Goal: Task Accomplishment & Management: Manage account settings

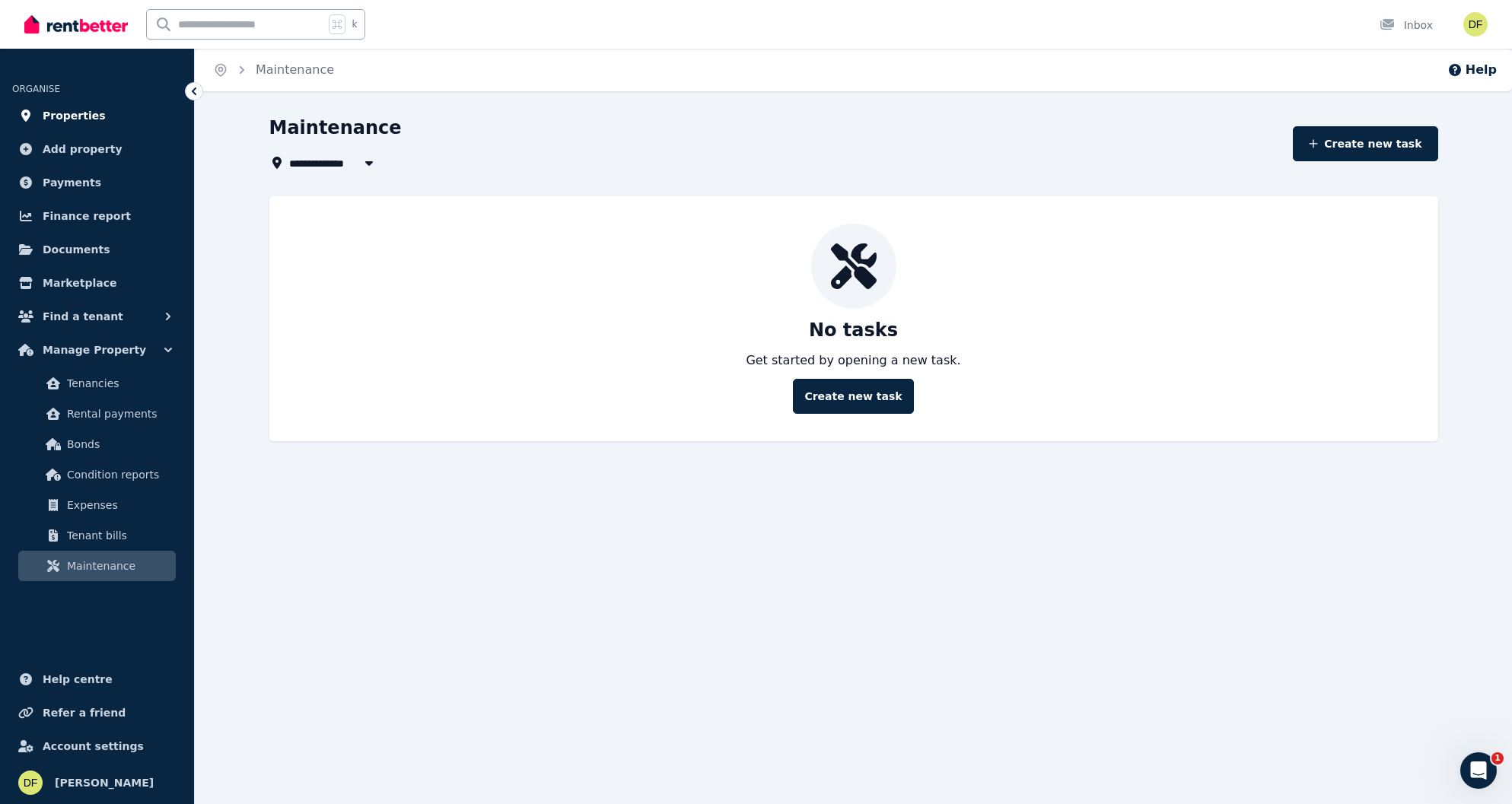
click at [85, 120] on span "Properties" at bounding box center [74, 115] width 63 height 19
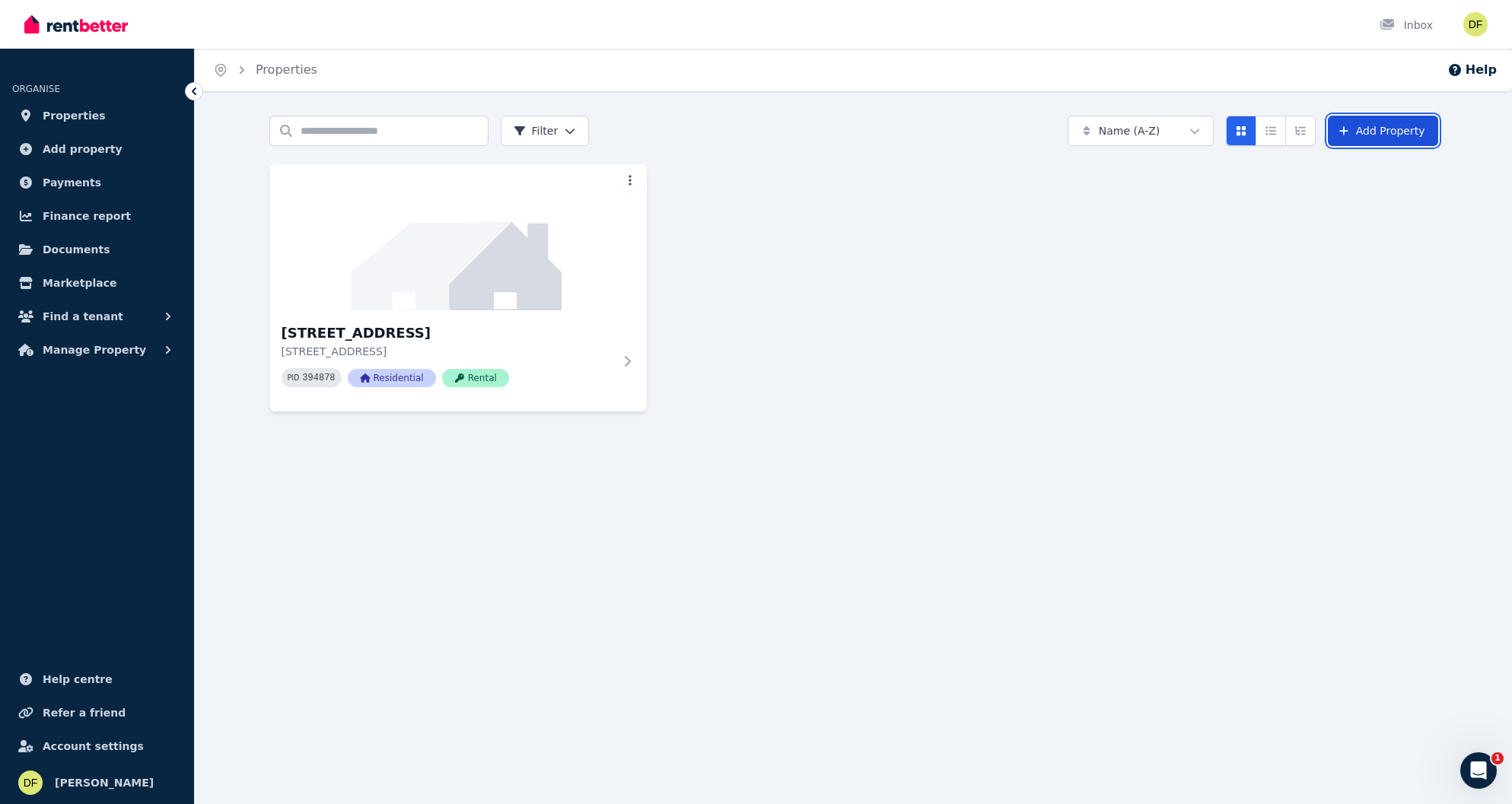
click at [1159, 129] on link "Add Property" at bounding box center [1383, 130] width 110 height 30
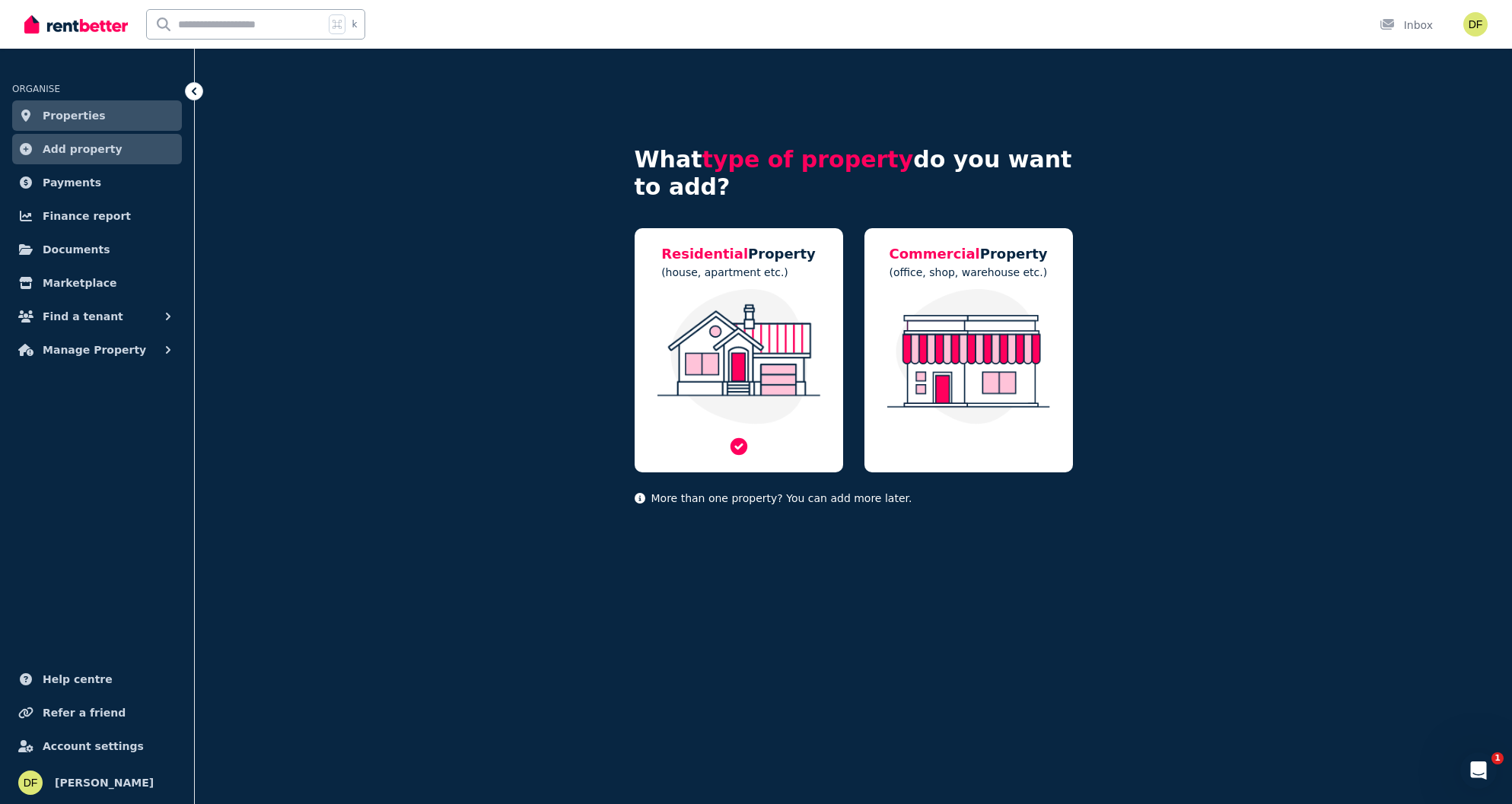
click at [781, 363] on img at bounding box center [739, 356] width 178 height 136
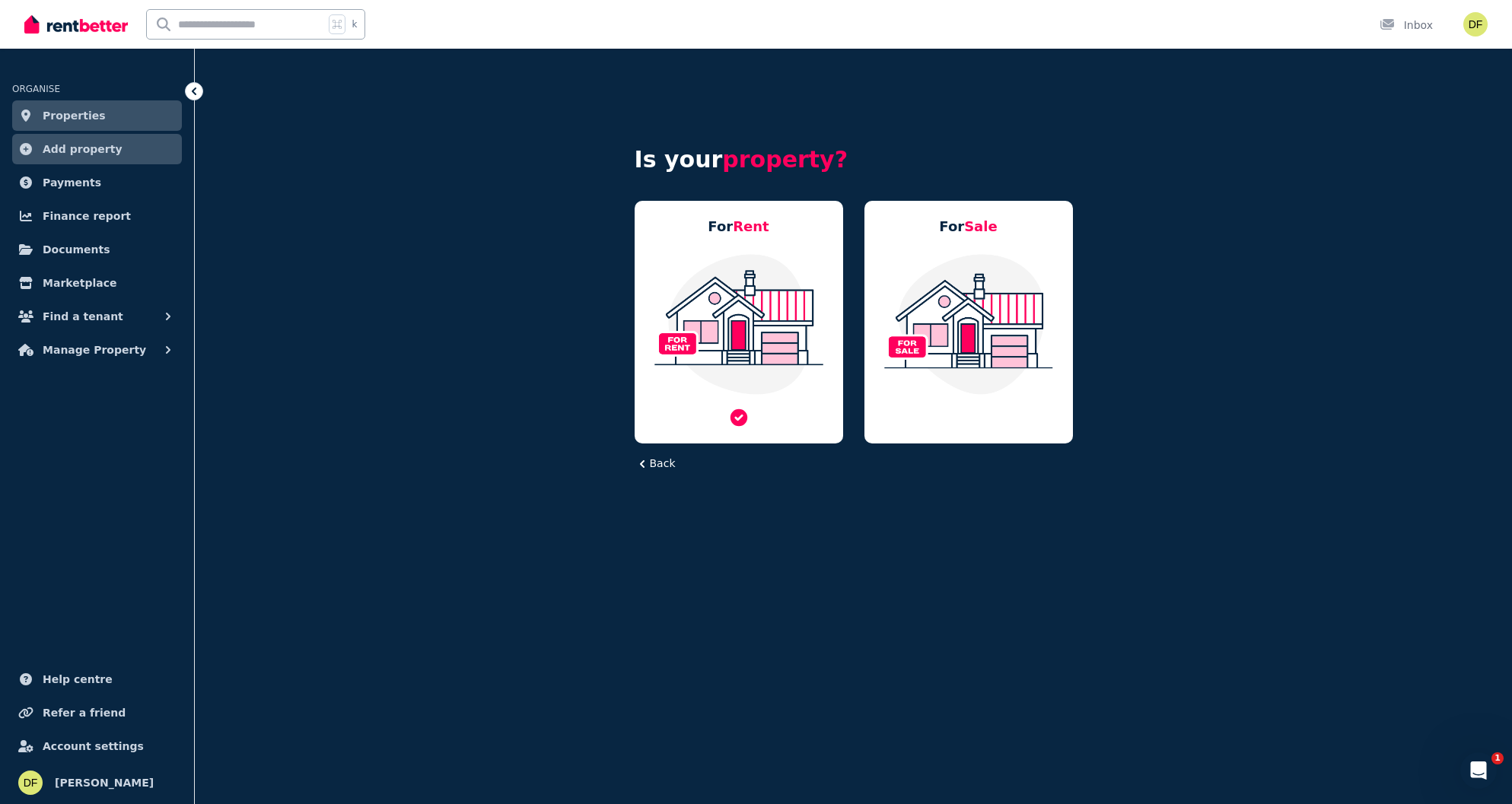
click at [803, 351] on img at bounding box center [739, 324] width 178 height 143
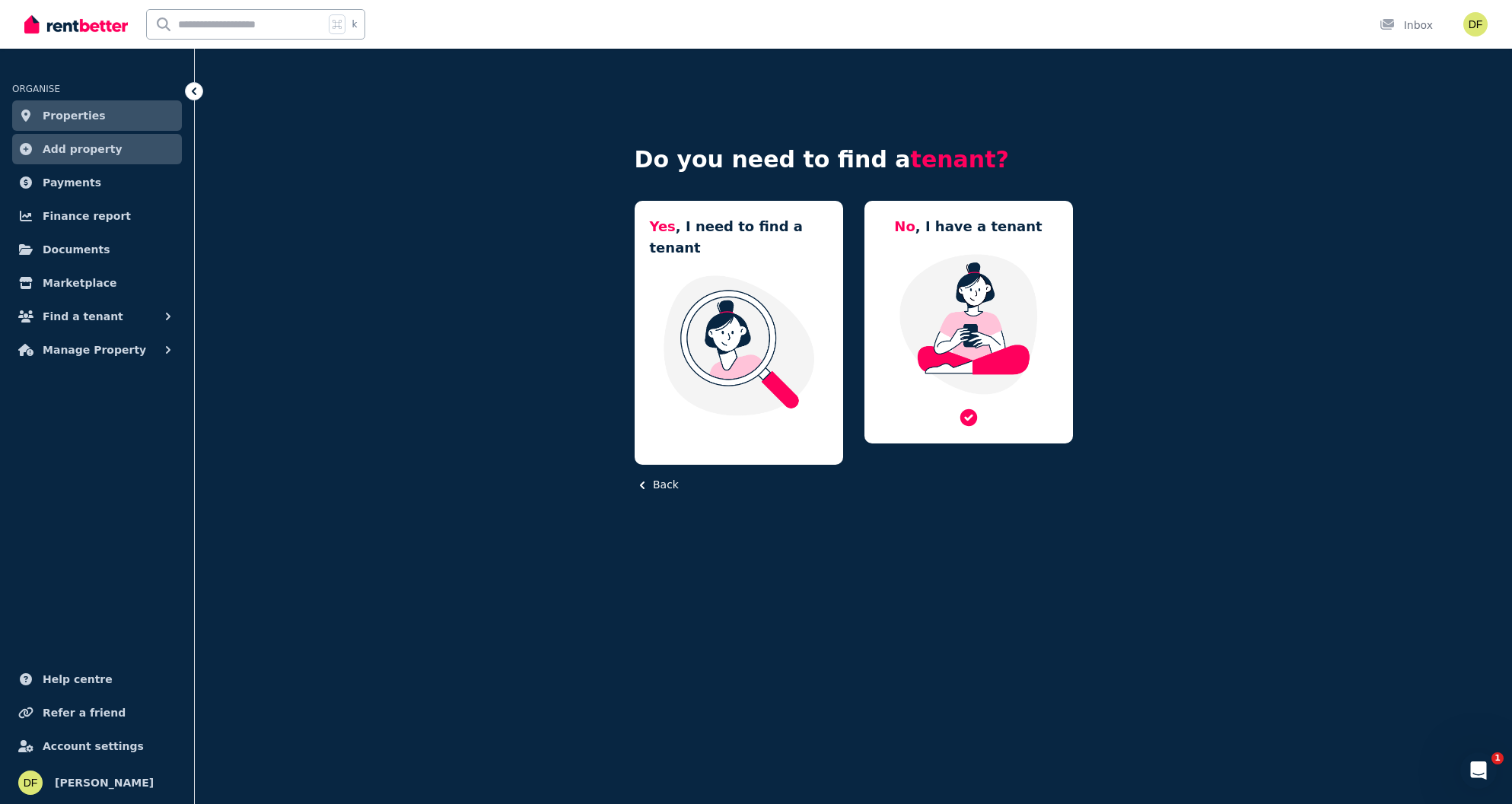
click at [961, 391] on img at bounding box center [968, 324] width 178 height 143
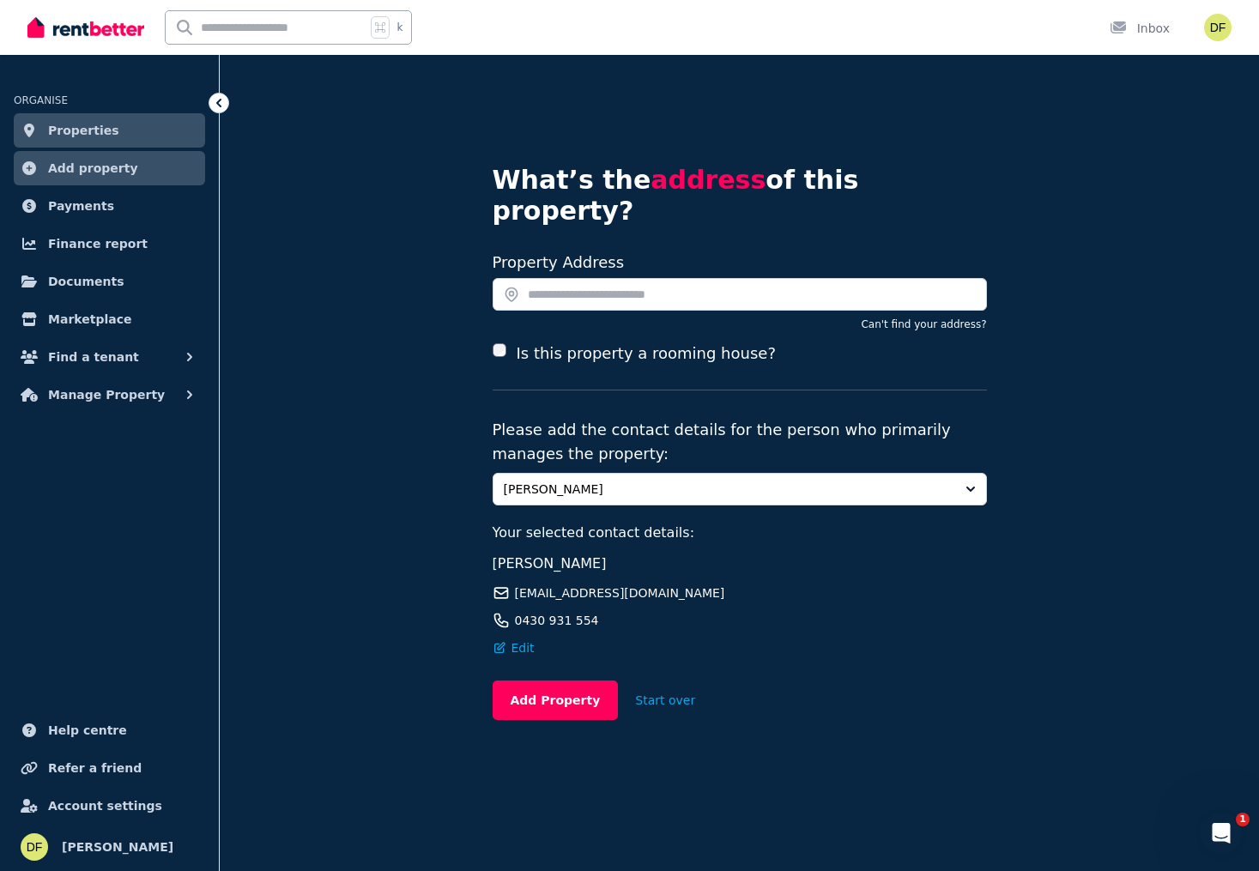
click at [220, 98] on icon at bounding box center [218, 102] width 17 height 17
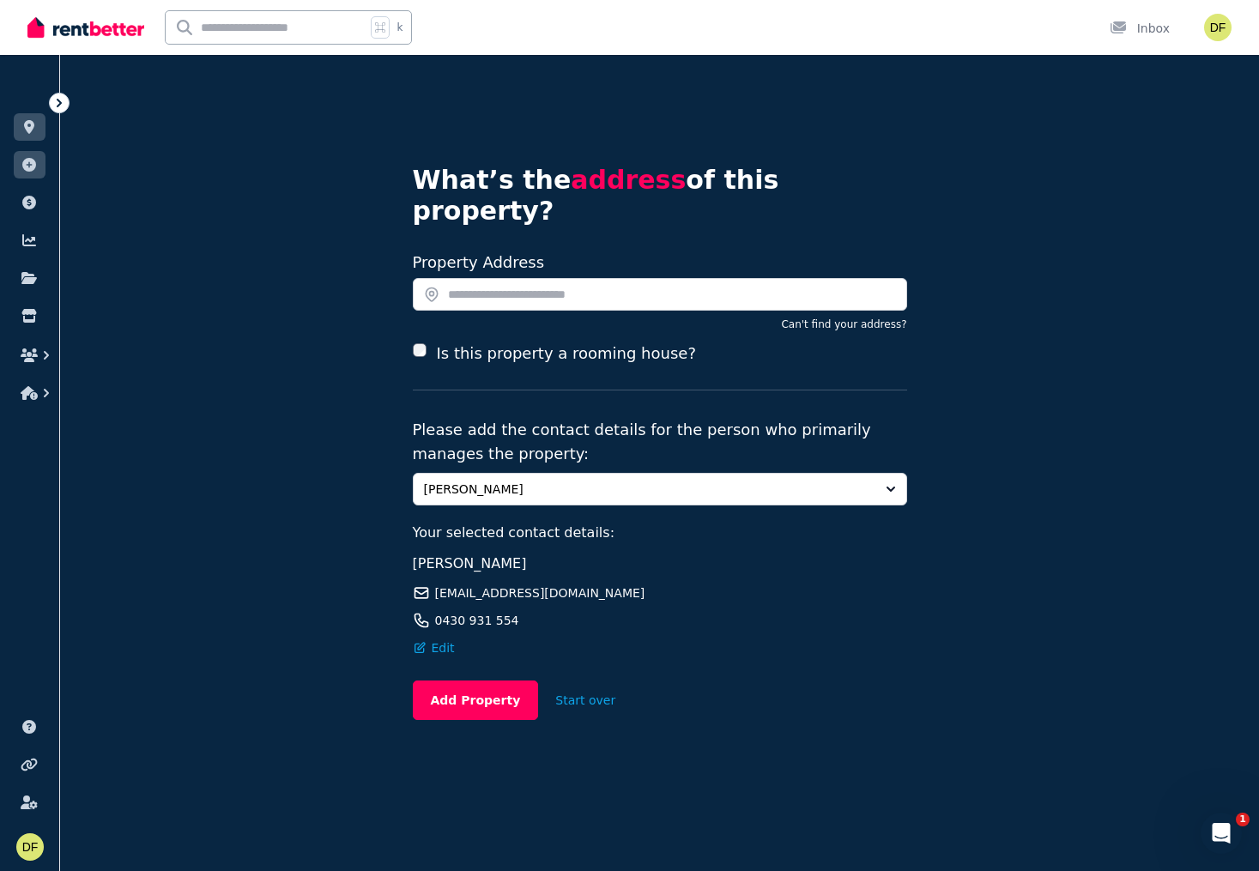
click at [64, 104] on icon at bounding box center [59, 102] width 17 height 17
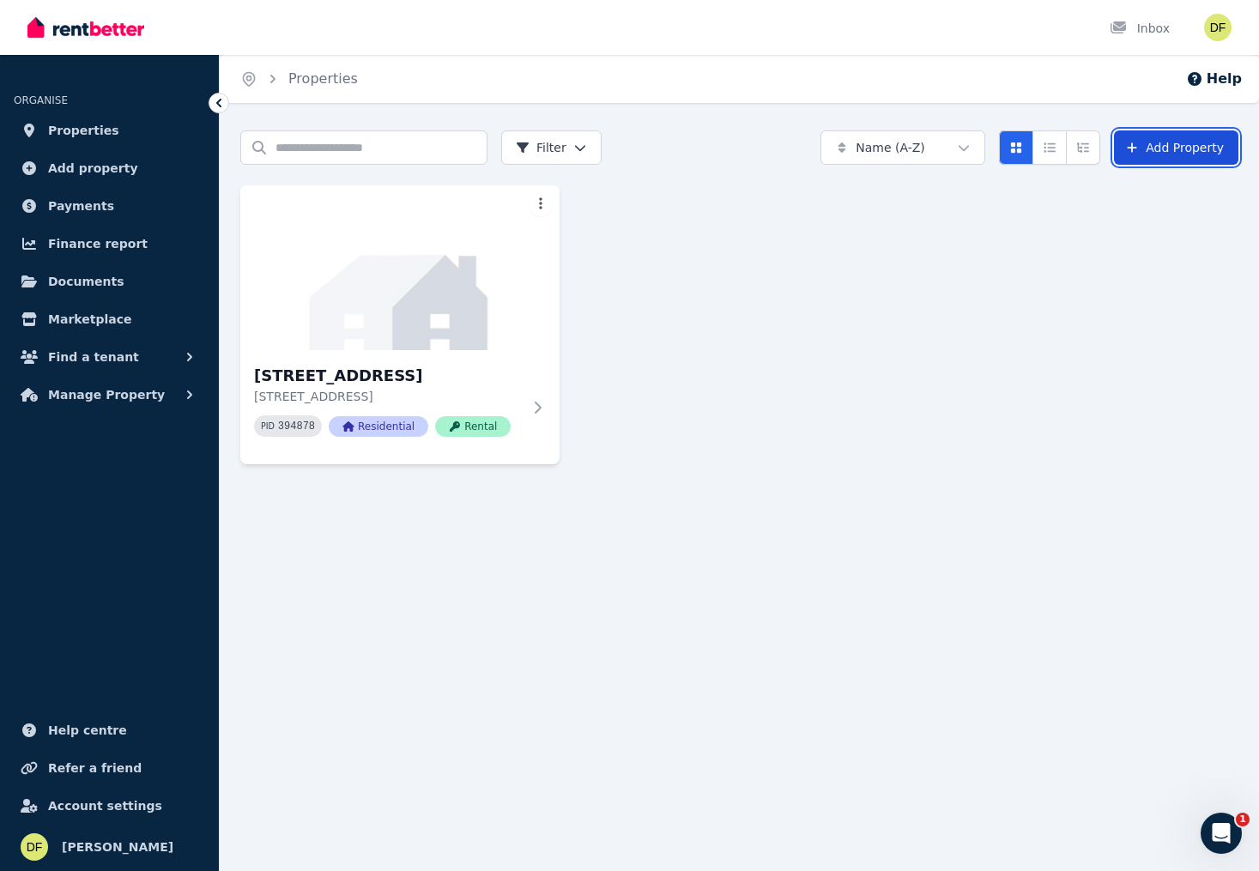
click at [1177, 136] on link "Add Property" at bounding box center [1176, 147] width 124 height 34
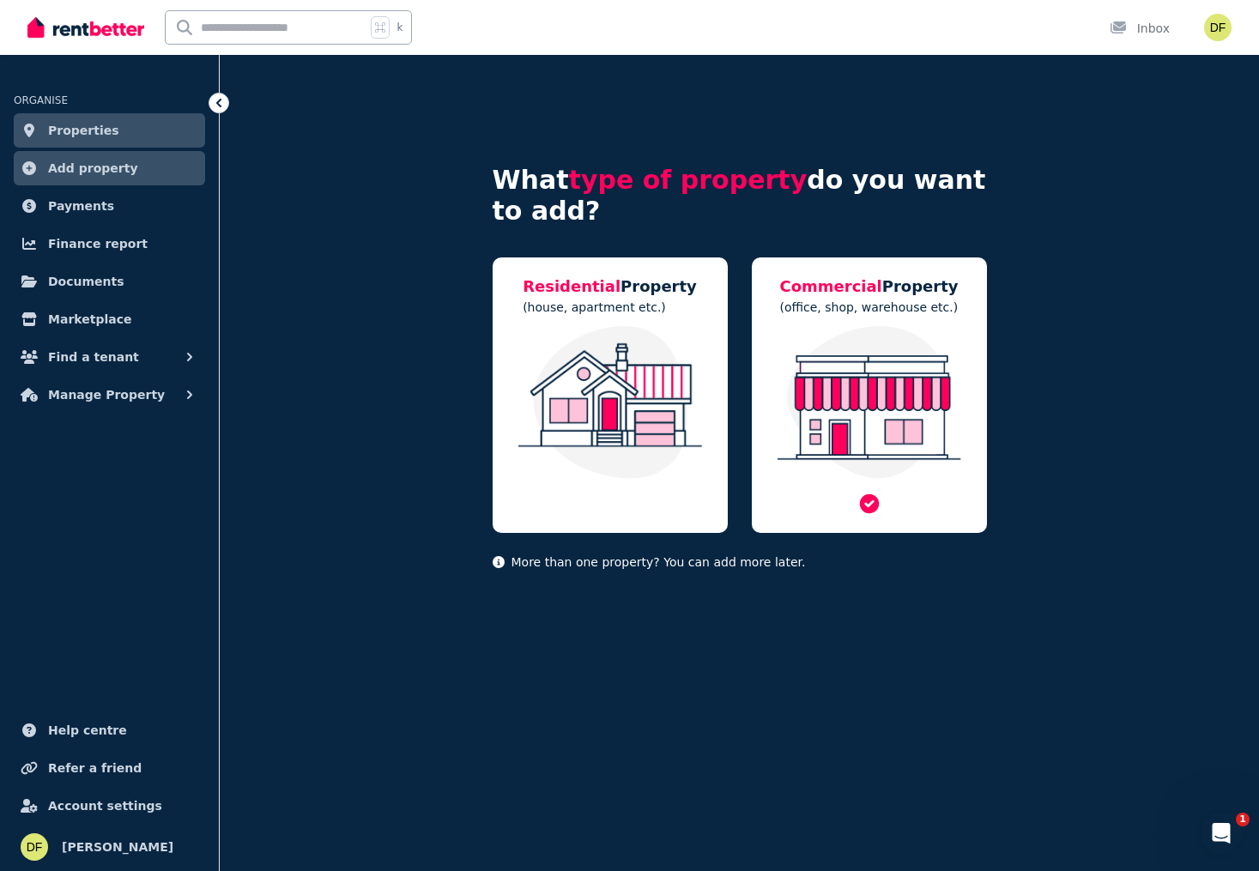
click at [862, 396] on img at bounding box center [869, 402] width 201 height 153
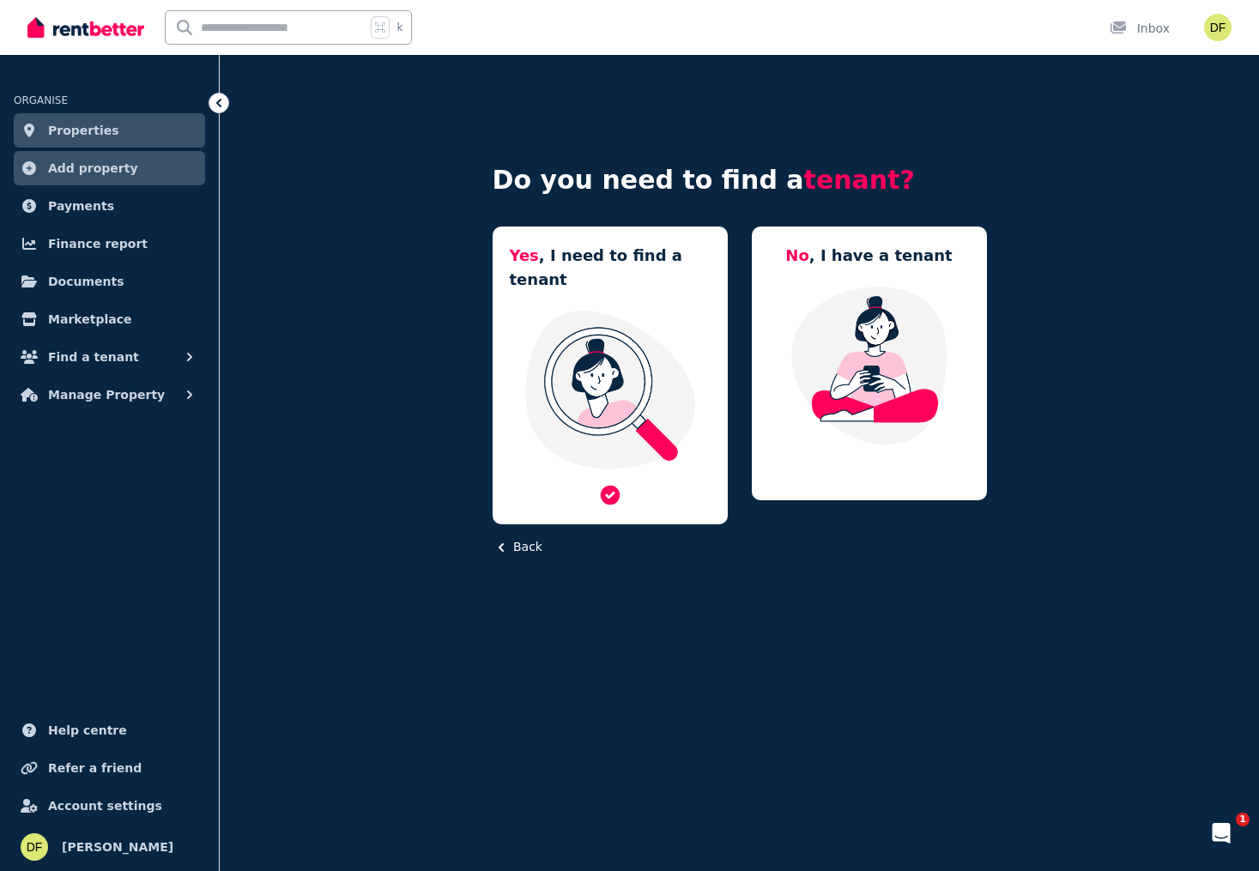
click at [594, 399] on img at bounding box center [610, 389] width 201 height 161
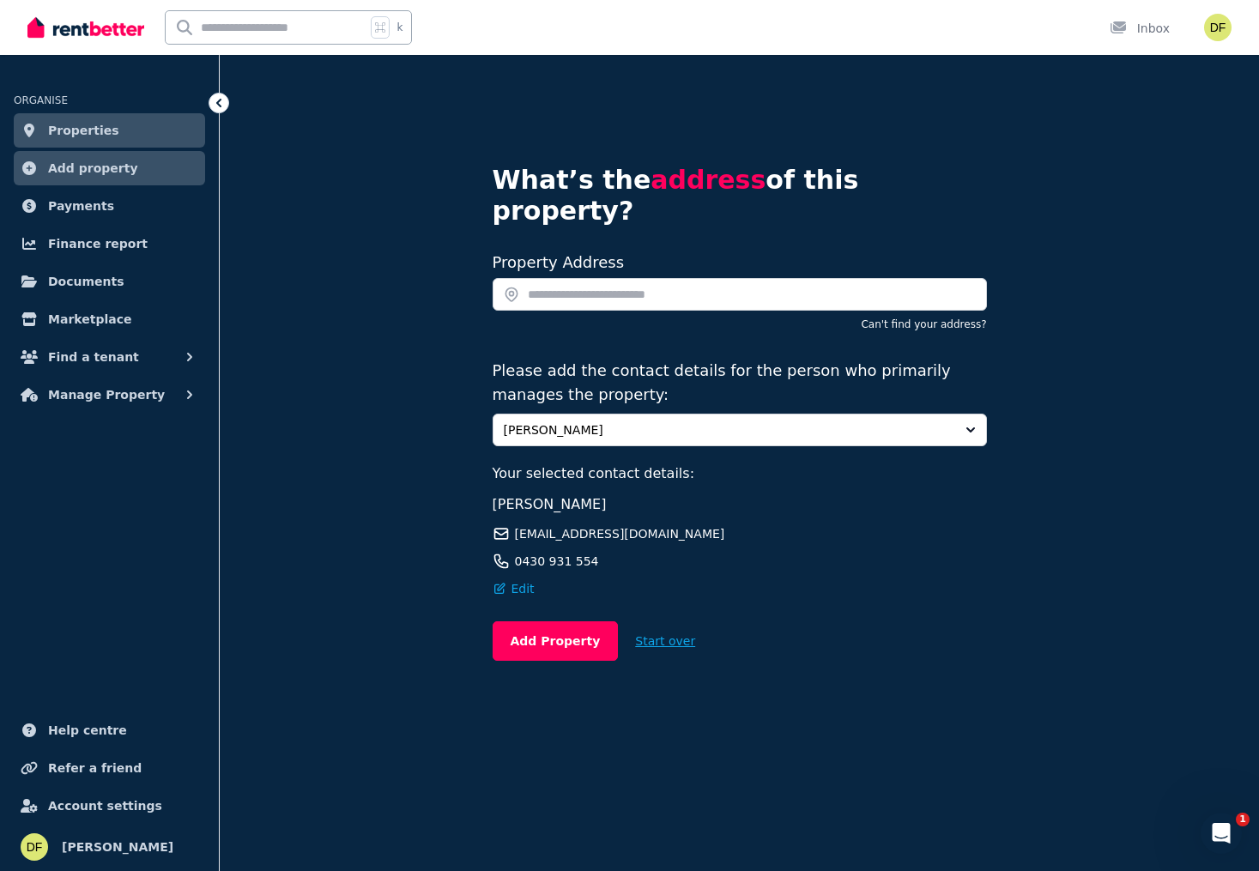
click at [645, 622] on button "Start over" at bounding box center [665, 641] width 94 height 38
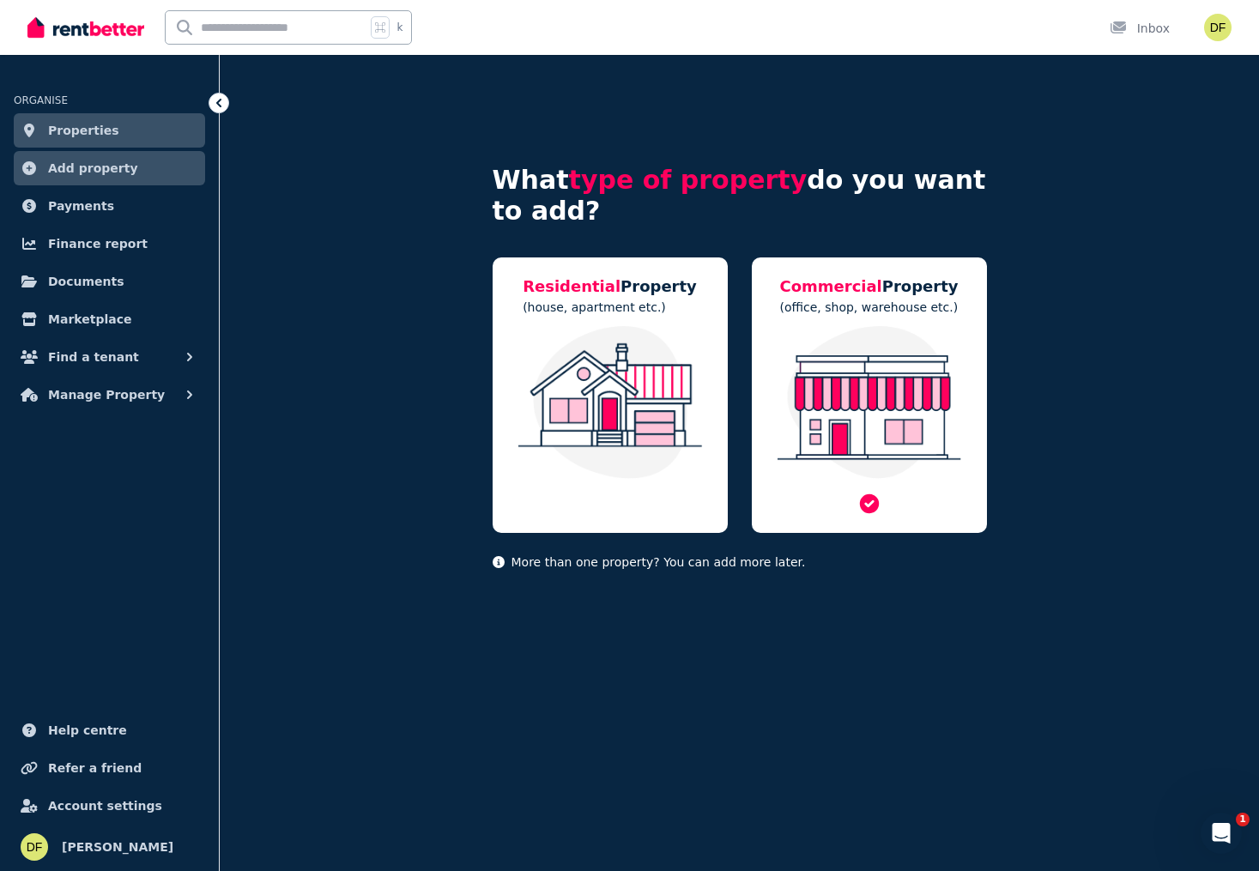
click at [826, 430] on img at bounding box center [869, 402] width 201 height 153
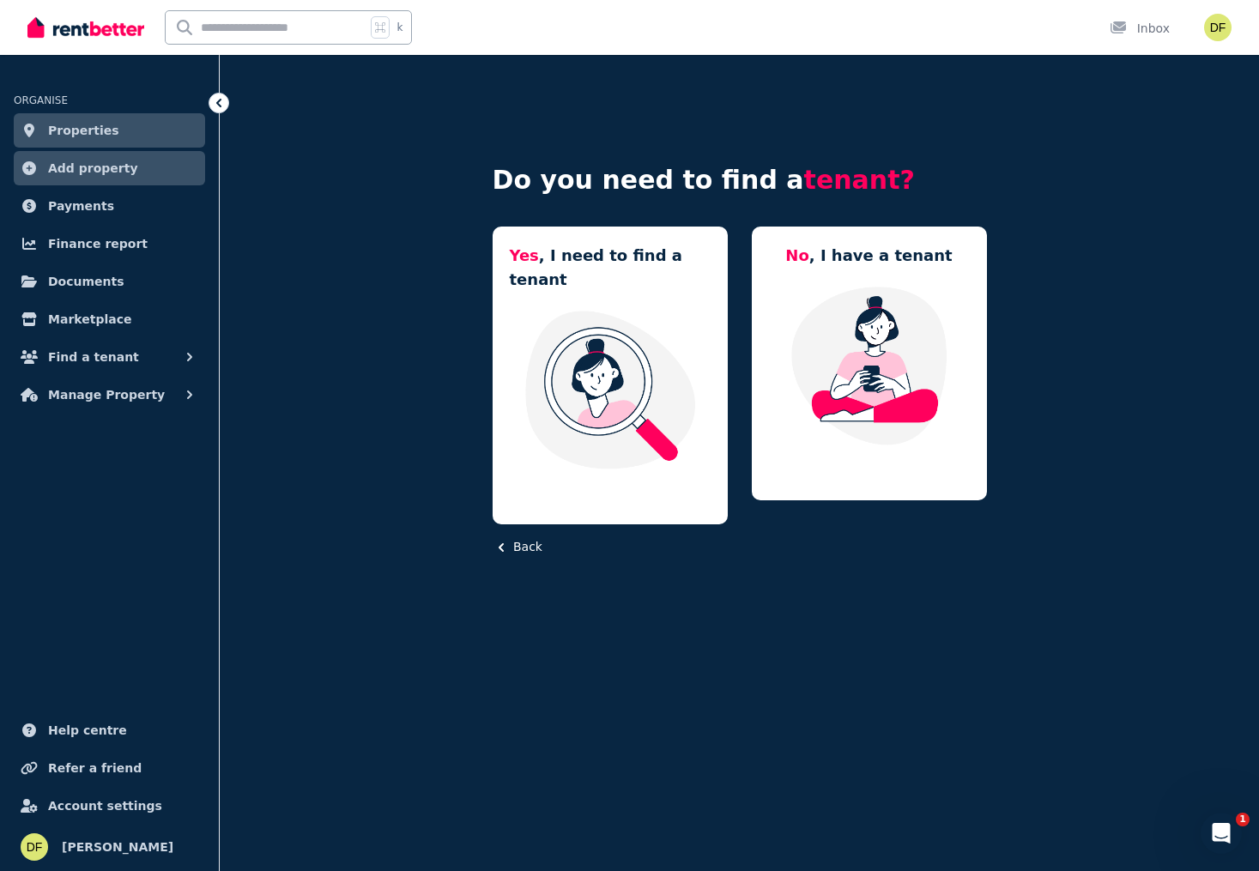
click at [529, 538] on button "Back" at bounding box center [518, 547] width 50 height 18
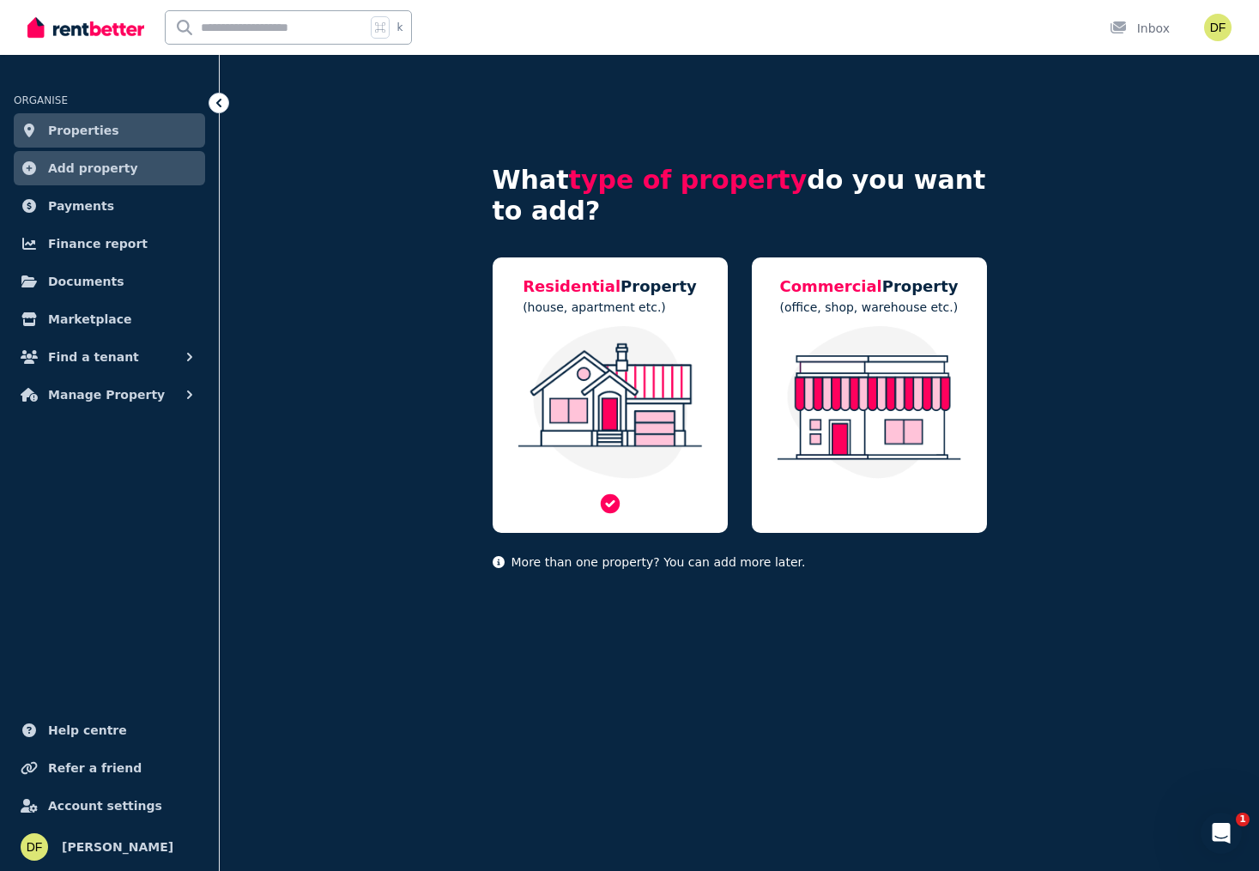
click at [622, 468] on img at bounding box center [610, 402] width 201 height 153
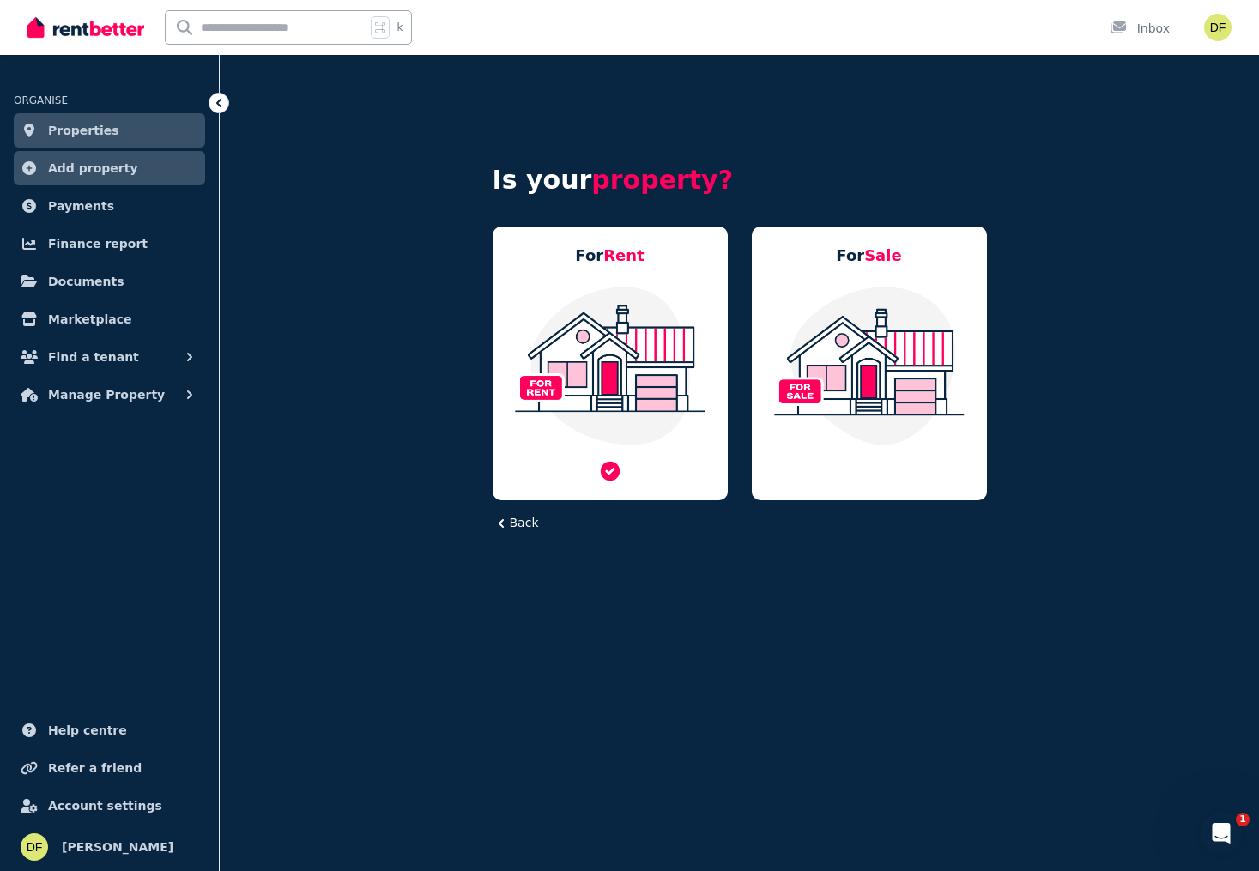
click at [630, 439] on img at bounding box center [610, 365] width 201 height 161
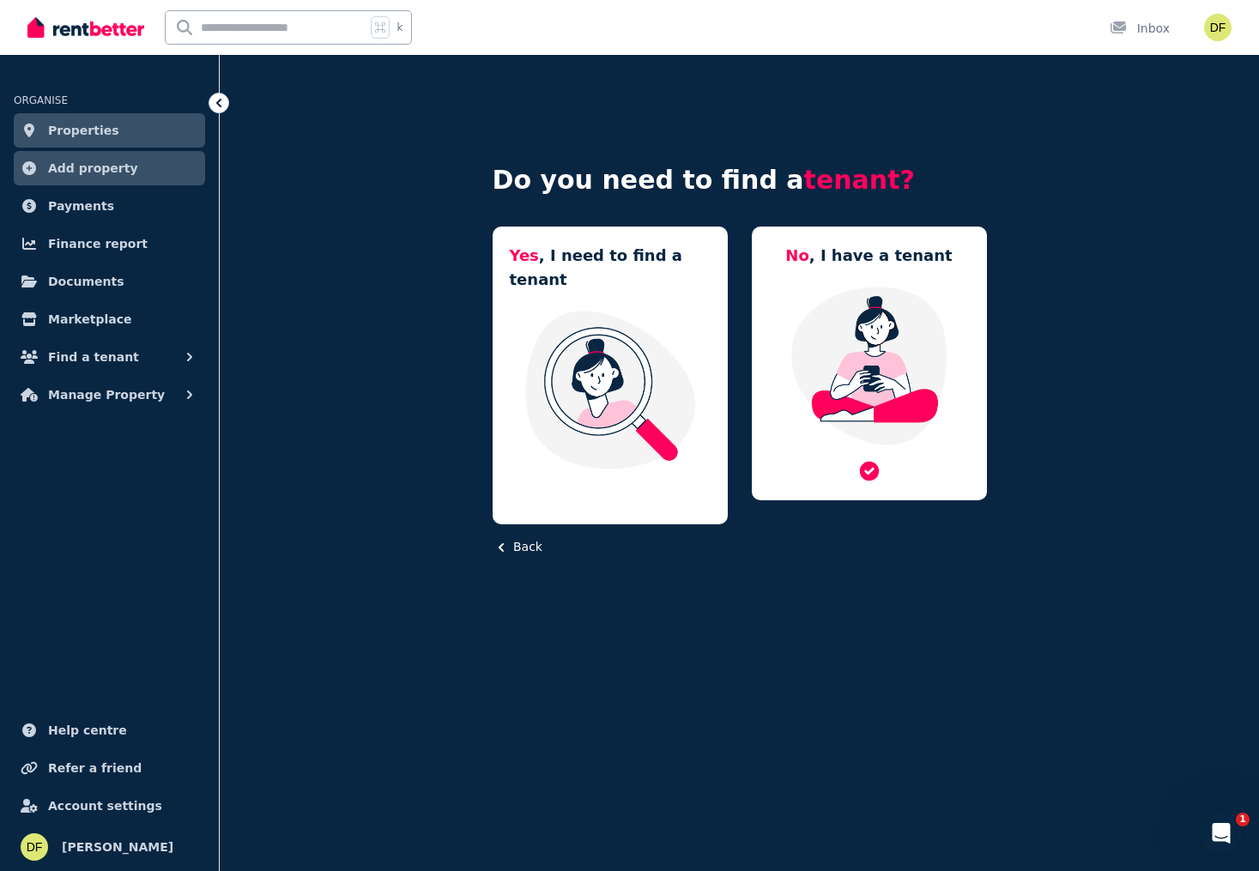
click at [899, 433] on img at bounding box center [869, 365] width 201 height 161
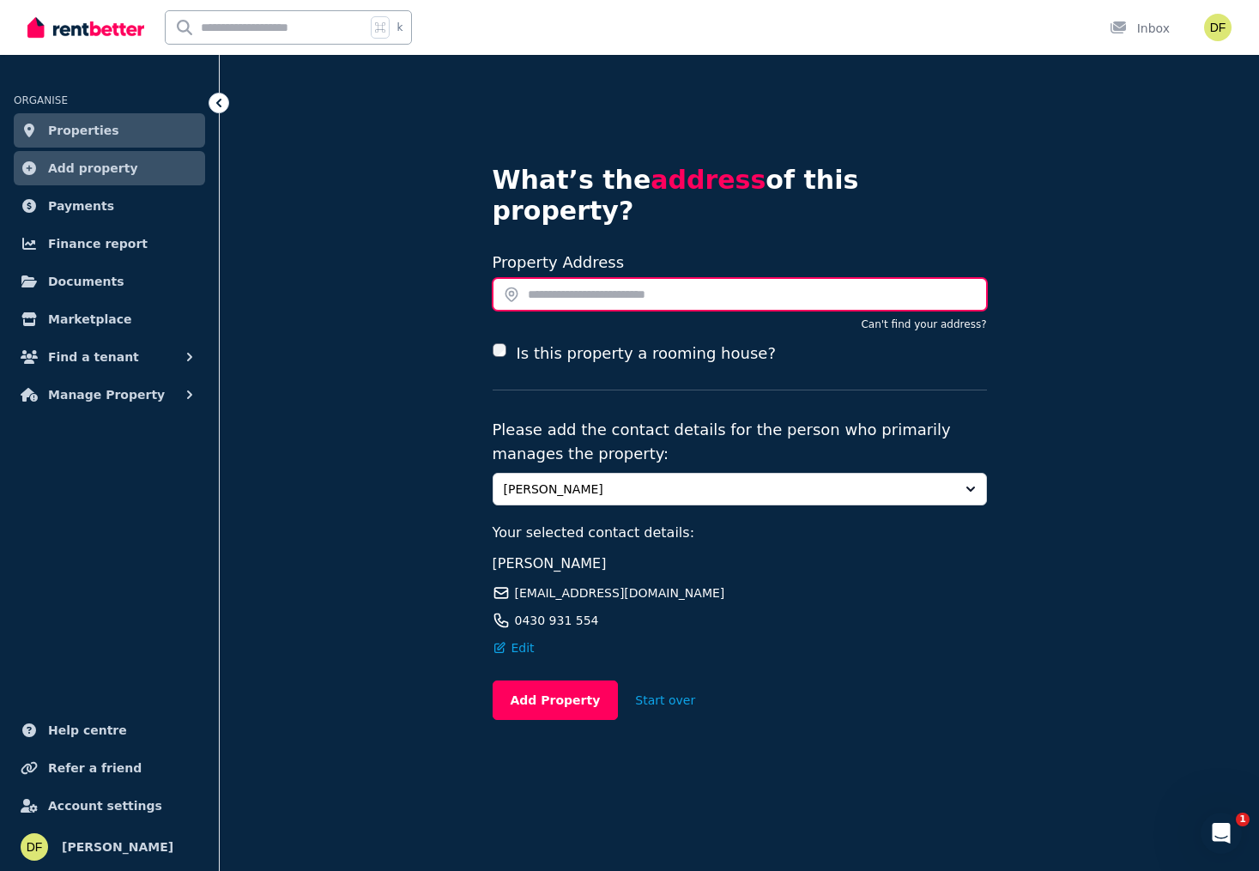
click at [592, 278] on input "text" at bounding box center [740, 294] width 494 height 33
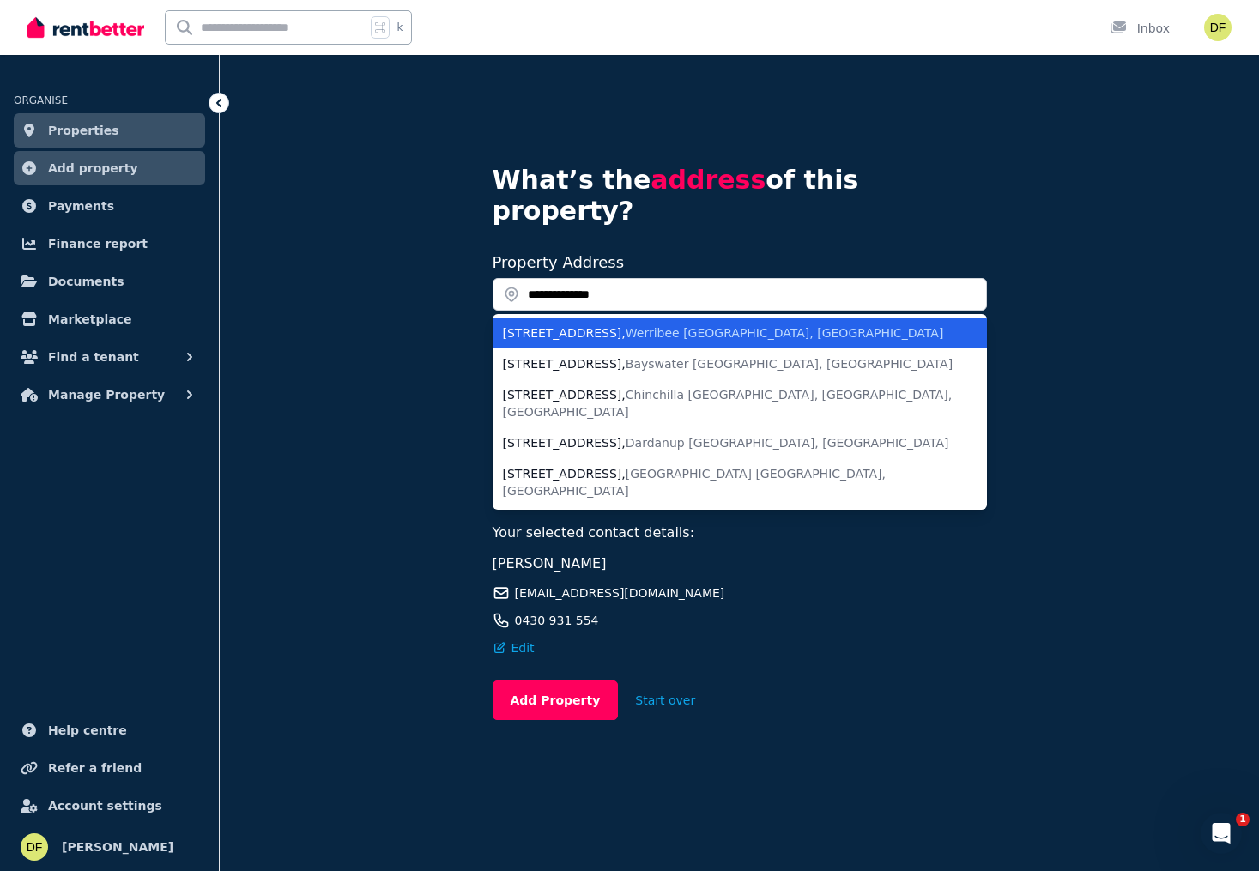
click at [628, 326] on span "Werribee VIC, Australia" at bounding box center [785, 333] width 318 height 14
type input "**********"
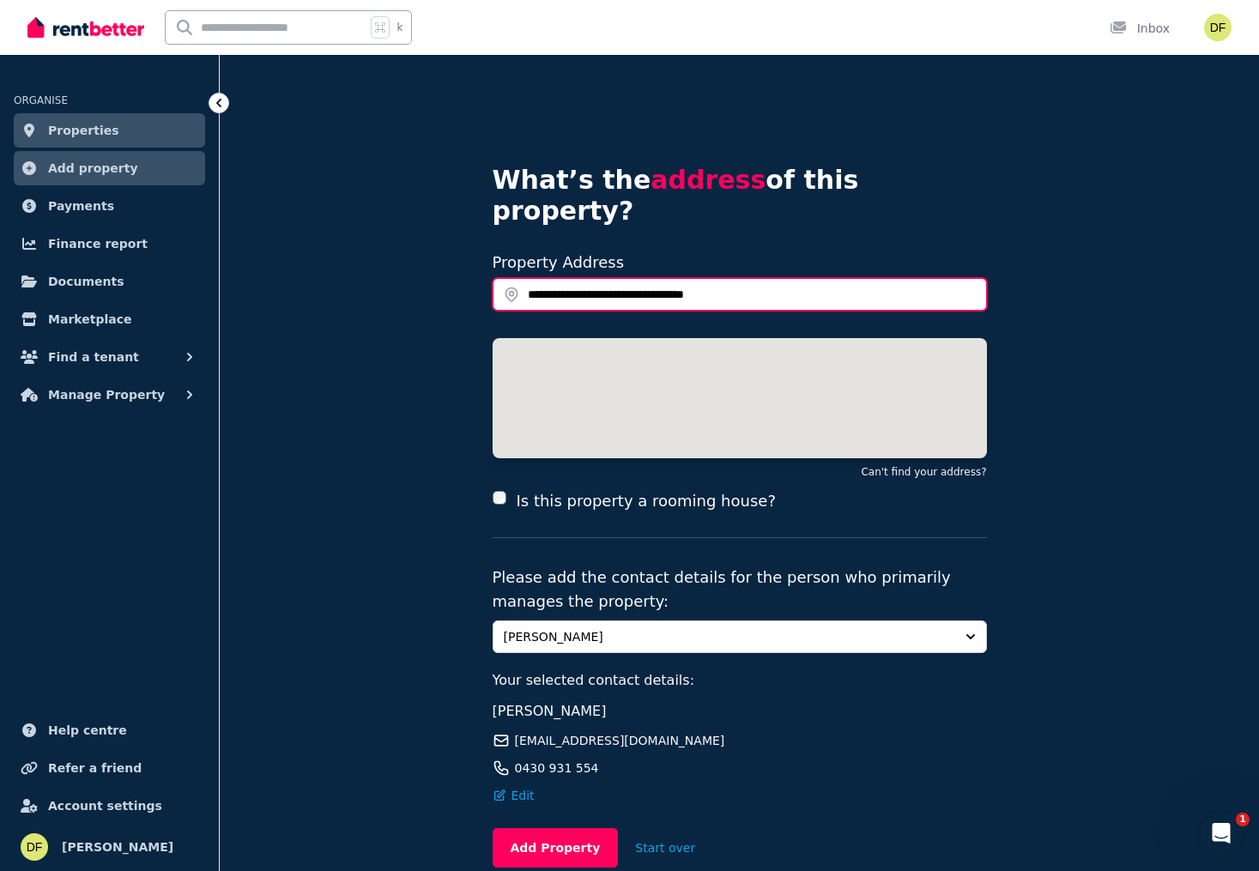
scroll to position [62, 0]
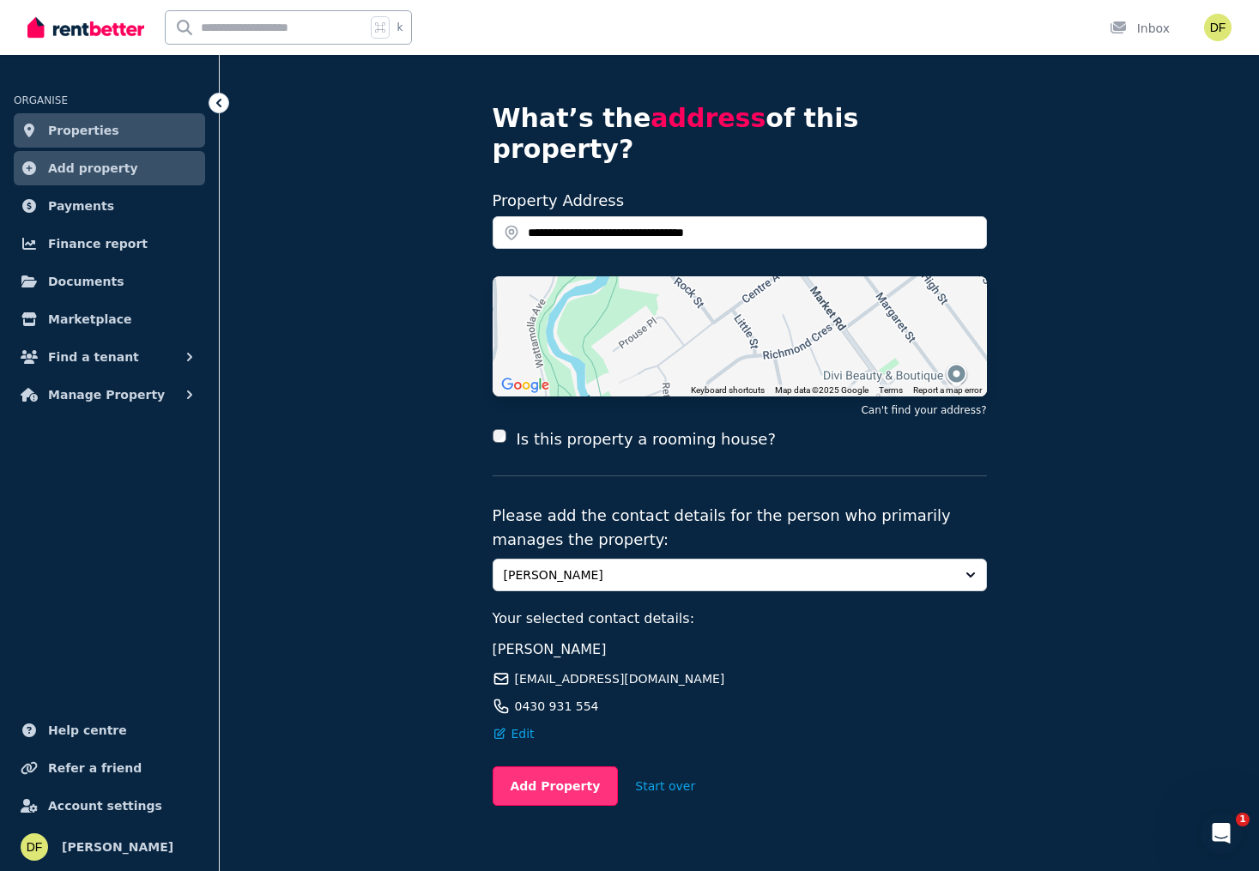
click at [557, 759] on button "Add Property" at bounding box center [556, 785] width 126 height 39
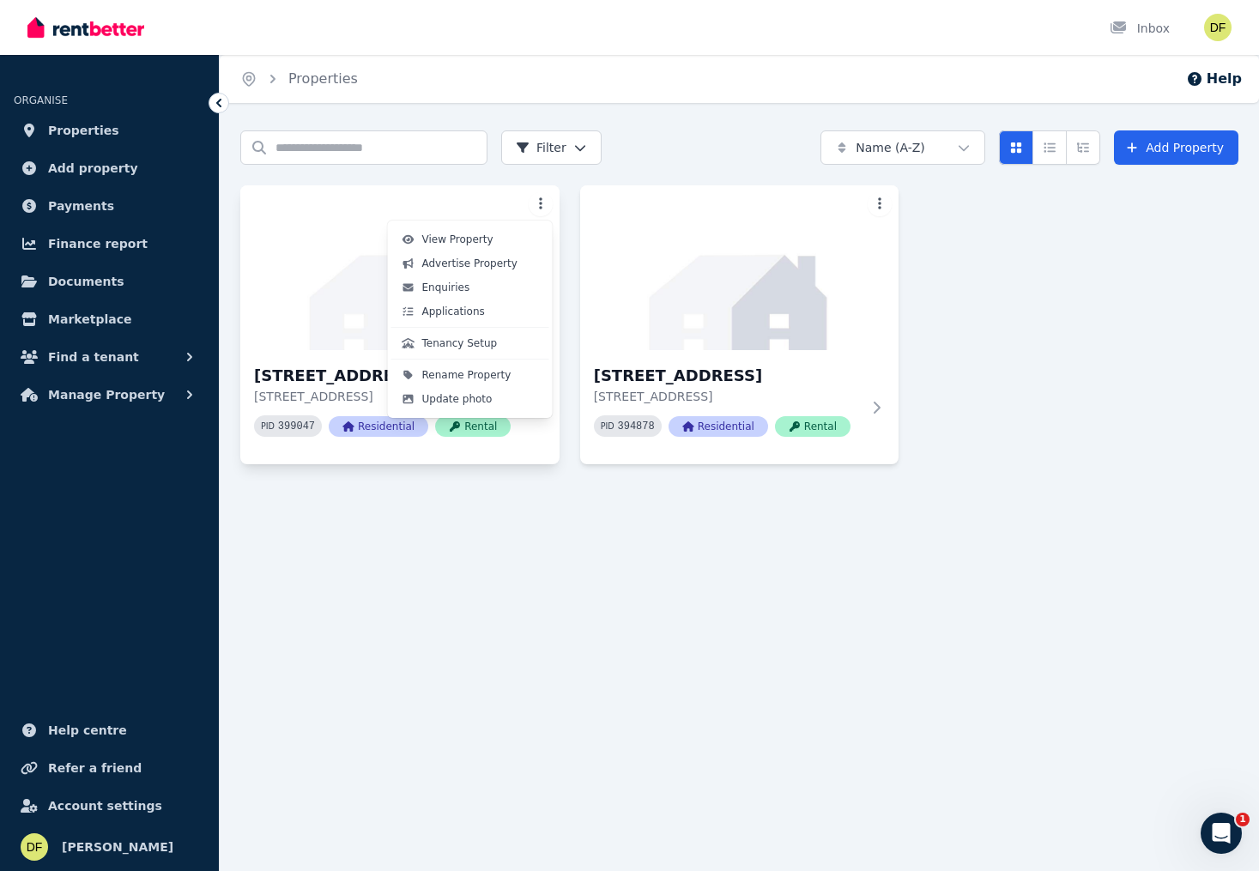
click at [536, 209] on html "Open main menu Inbox Open user menu ORGANISE Properties Add property Payments F…" at bounding box center [629, 435] width 1259 height 871
click at [453, 315] on span "Applications" at bounding box center [453, 312] width 63 height 14
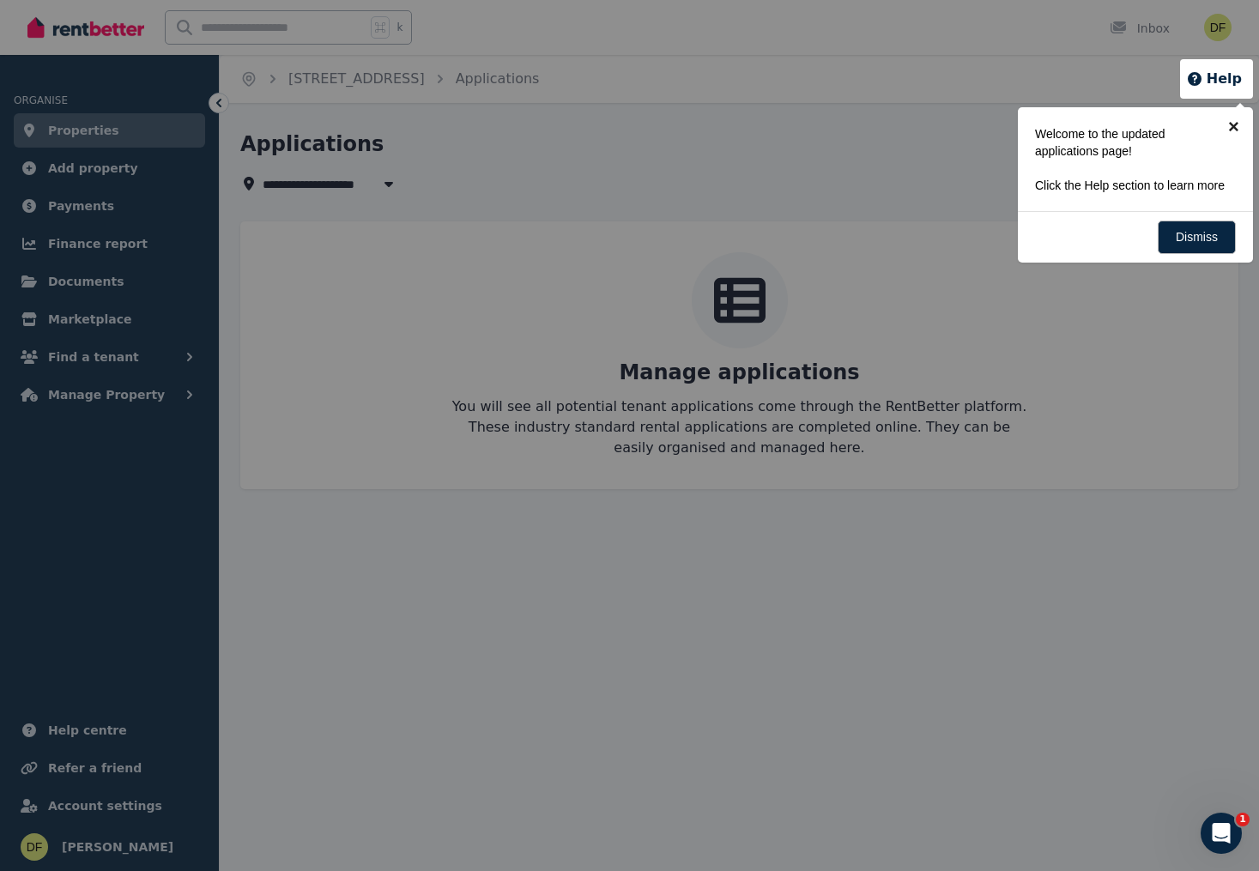
click at [1236, 124] on link "×" at bounding box center [1233, 126] width 39 height 39
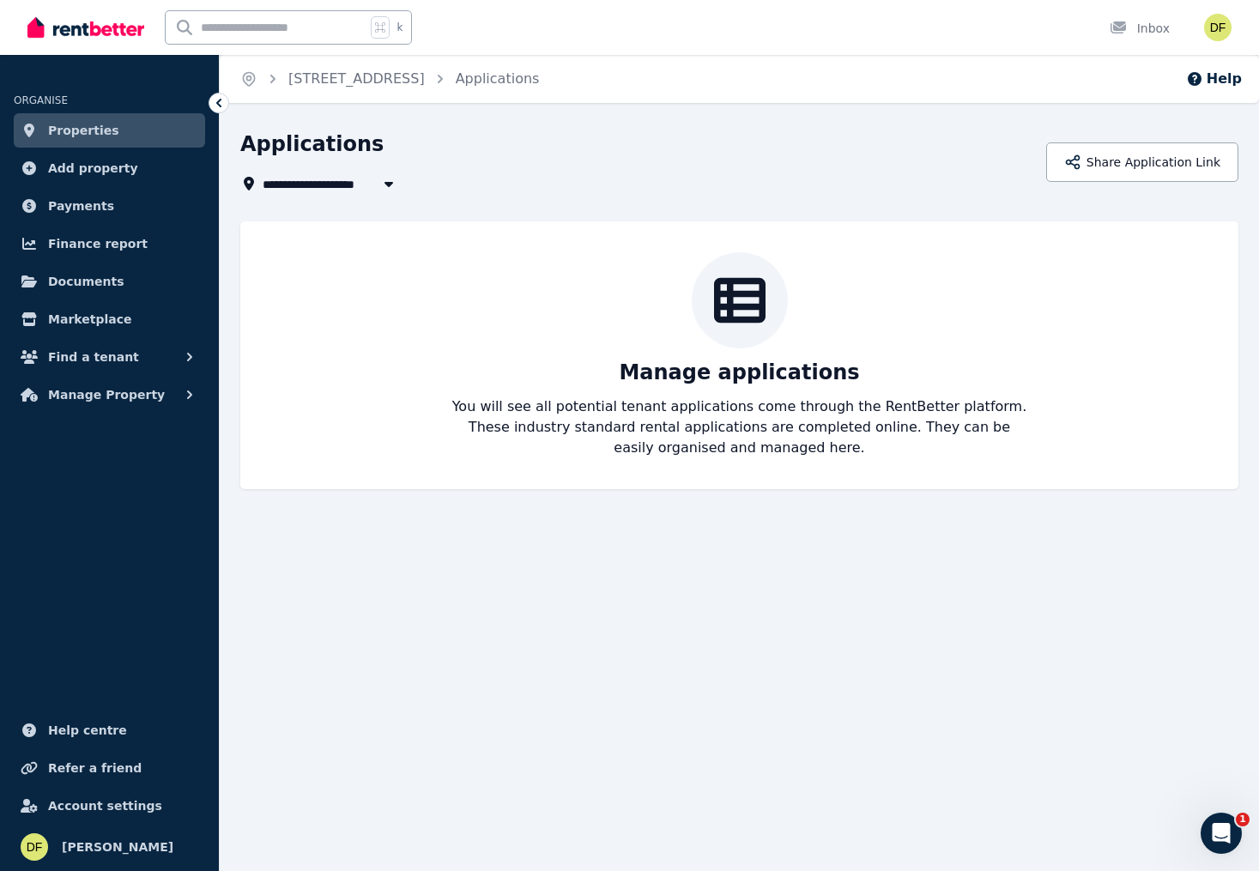
click at [134, 137] on link "Properties" at bounding box center [109, 130] width 191 height 34
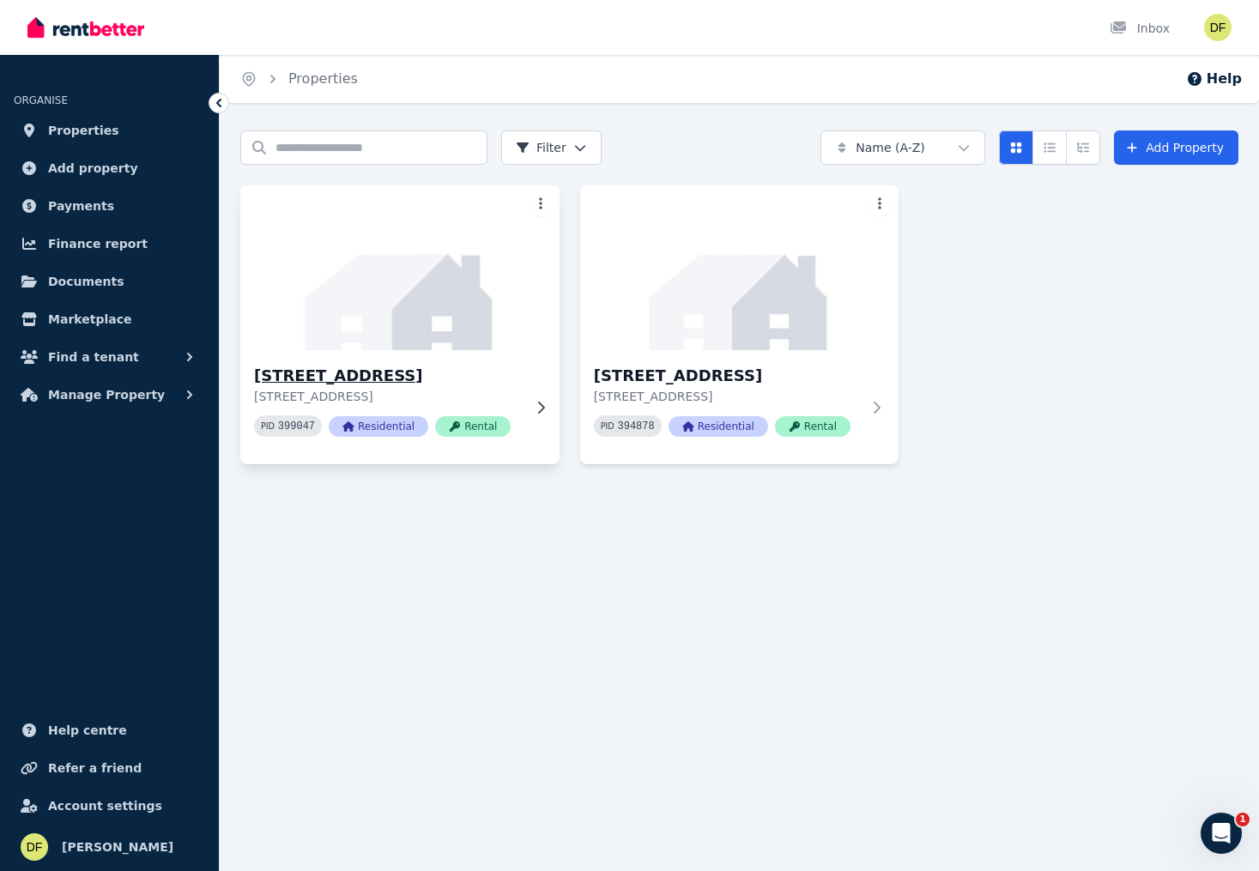
click at [371, 289] on img at bounding box center [400, 267] width 335 height 173
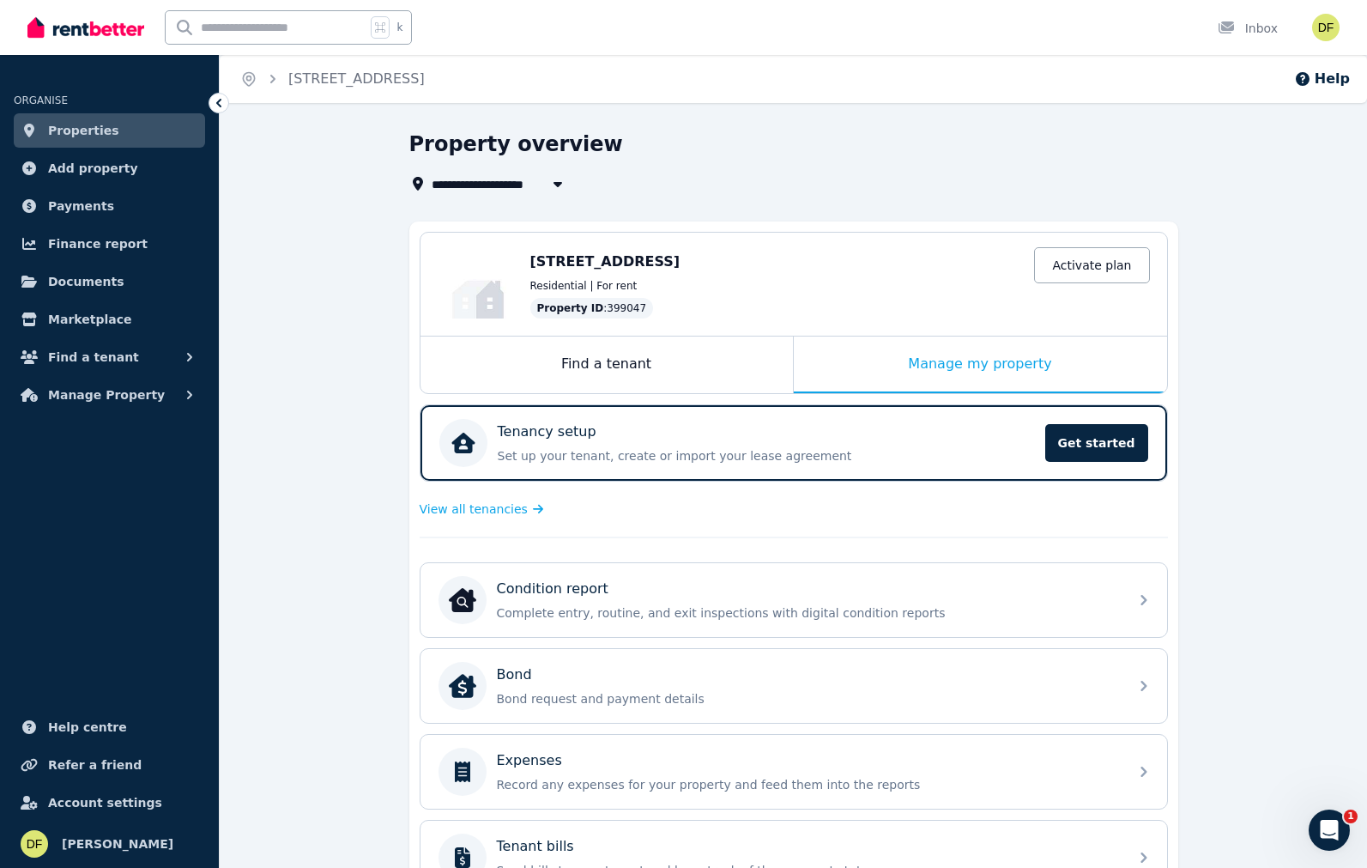
click at [1258, 765] on div "**********" at bounding box center [793, 636] width 1147 height 1012
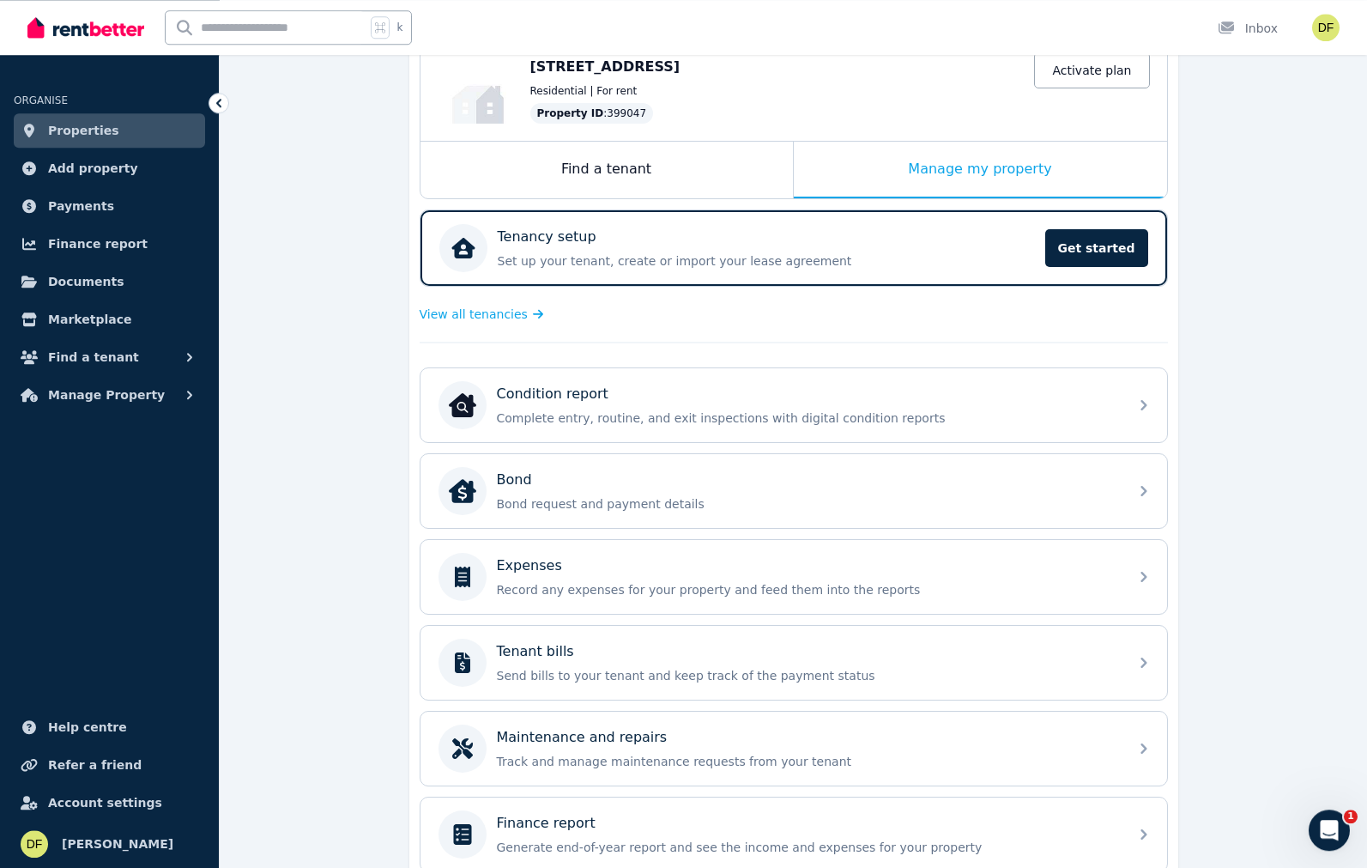
scroll to position [275, 0]
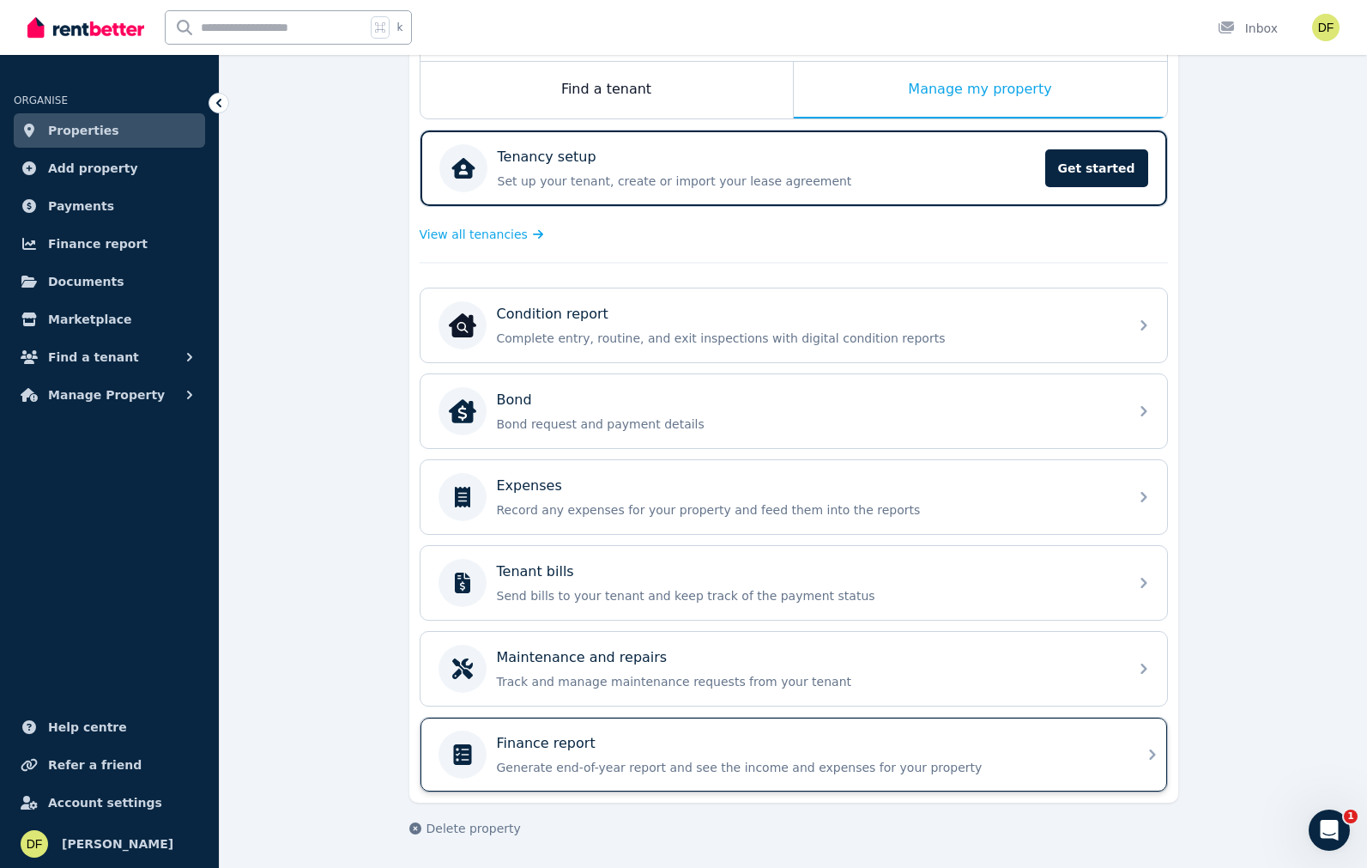
click at [888, 751] on div "Finance report" at bounding box center [807, 743] width 621 height 21
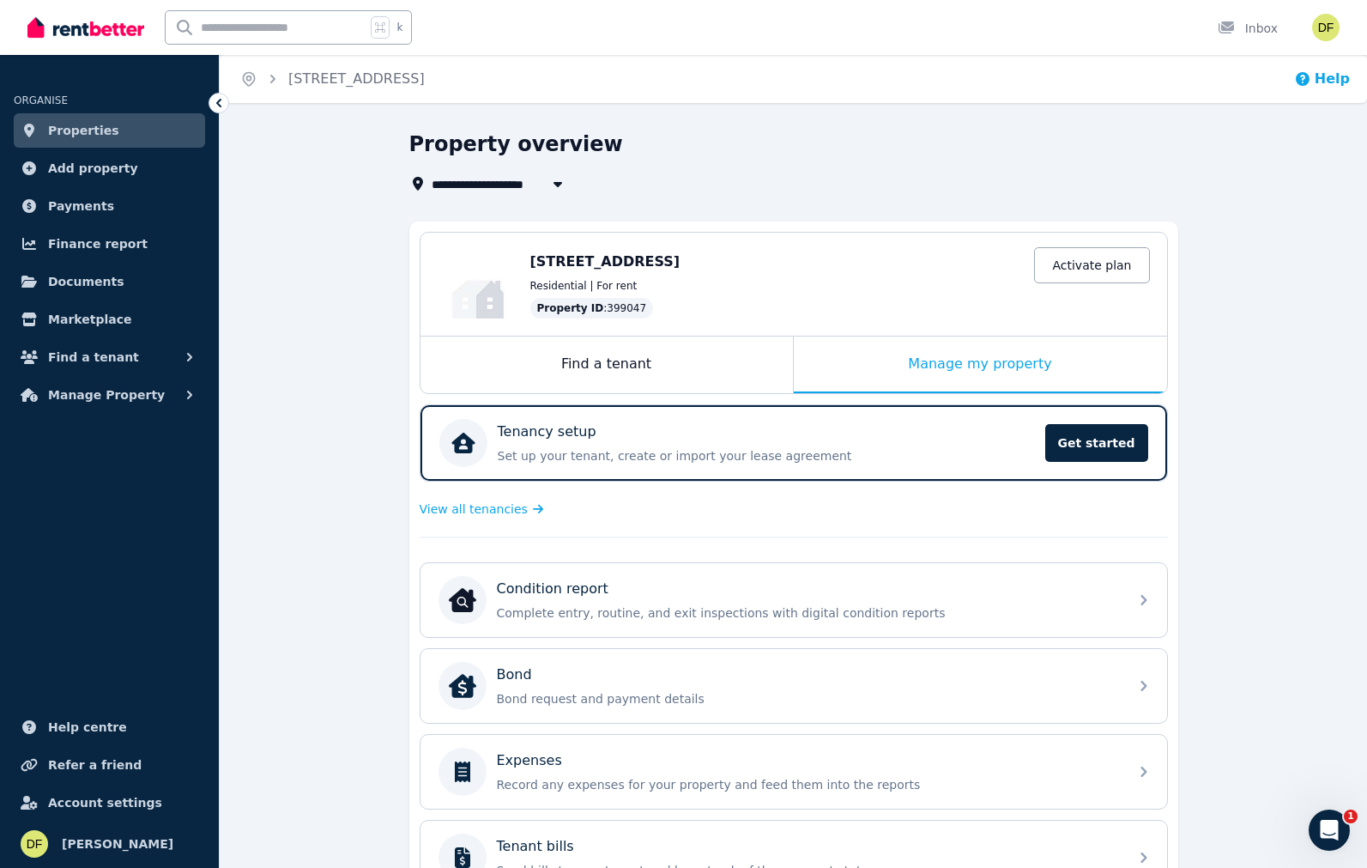
click at [1258, 77] on button "Help" at bounding box center [1322, 79] width 56 height 21
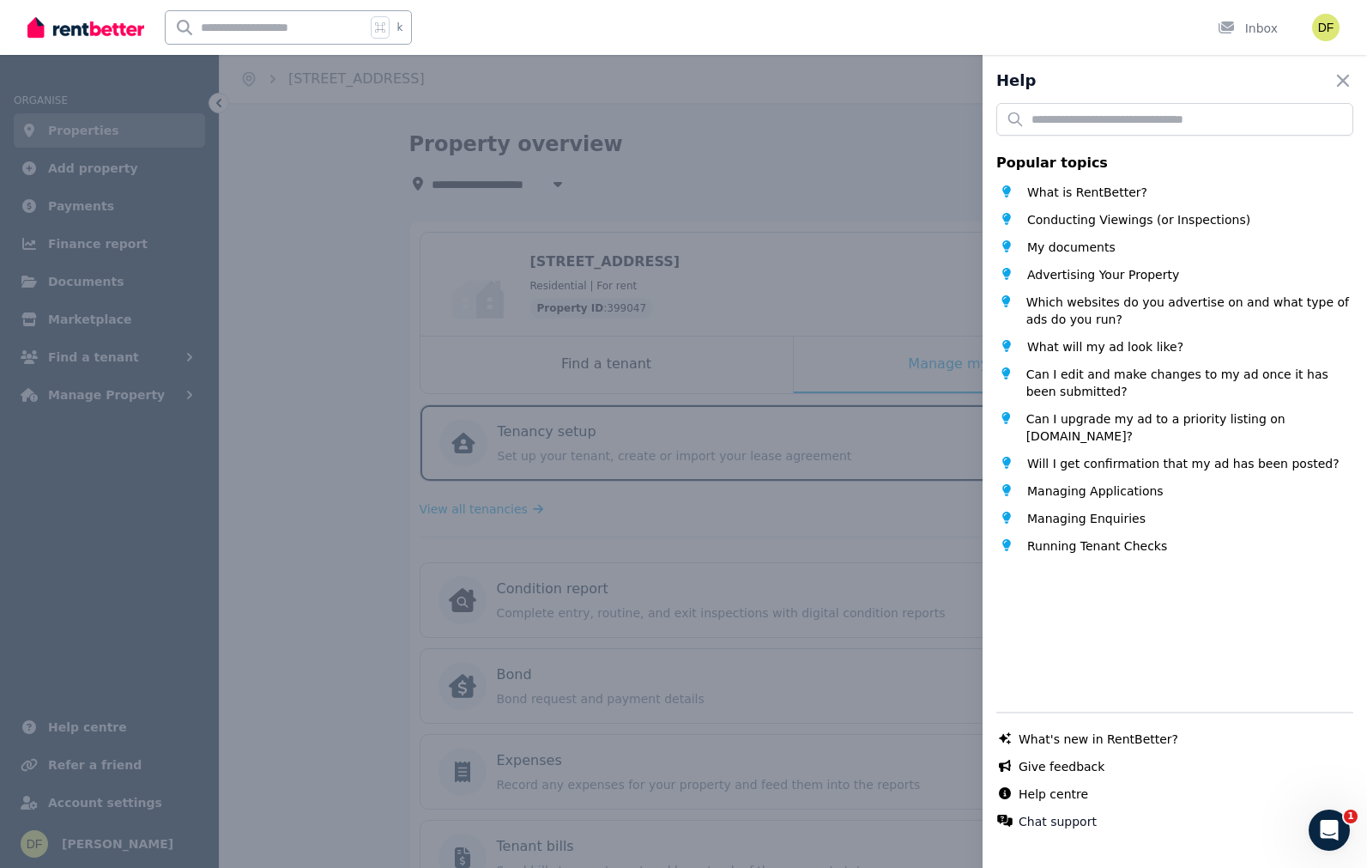
click at [815, 270] on div "Help Close panel Popular topics What is RentBetter? Conducting Viewings (or Ins…" at bounding box center [683, 434] width 1367 height 868
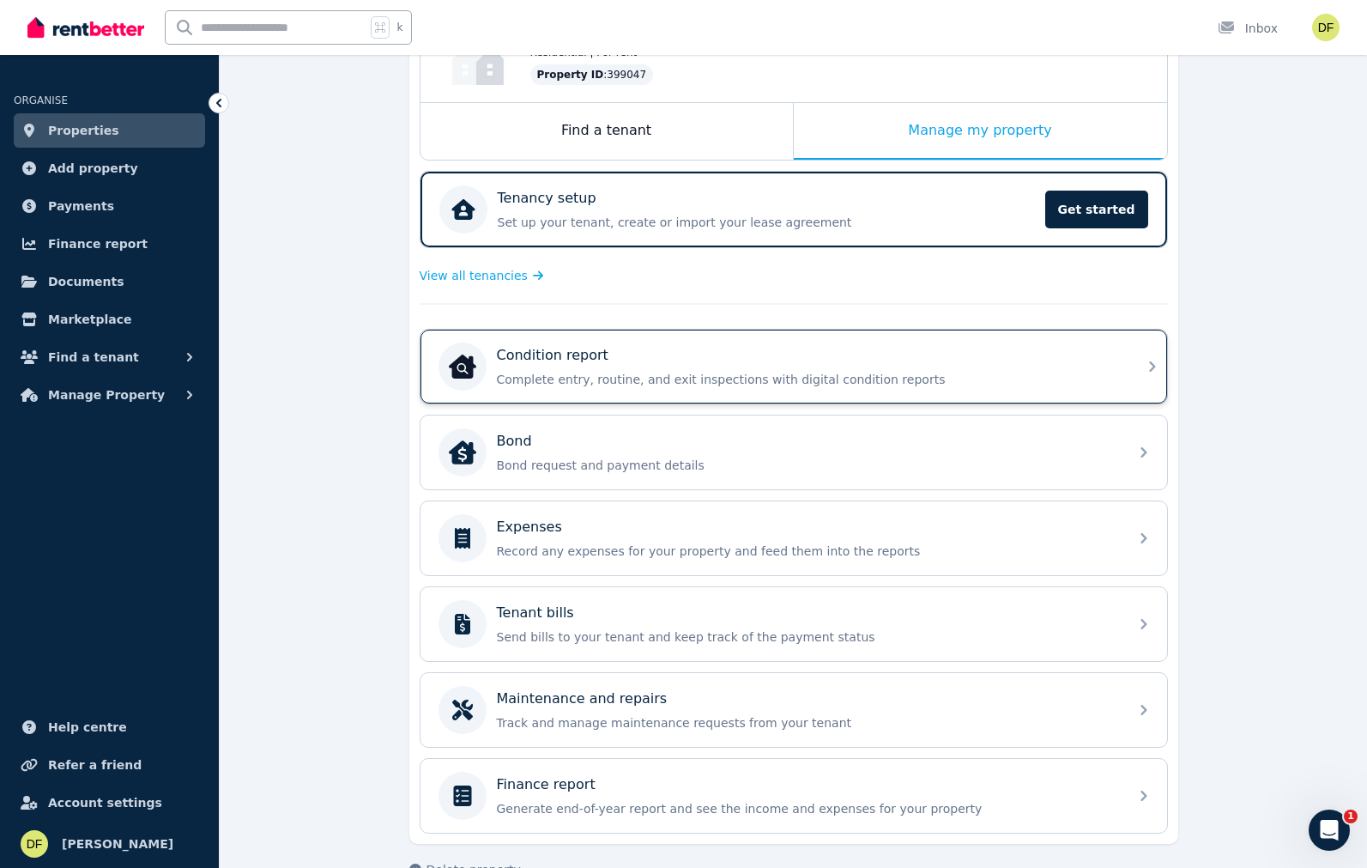
scroll to position [275, 0]
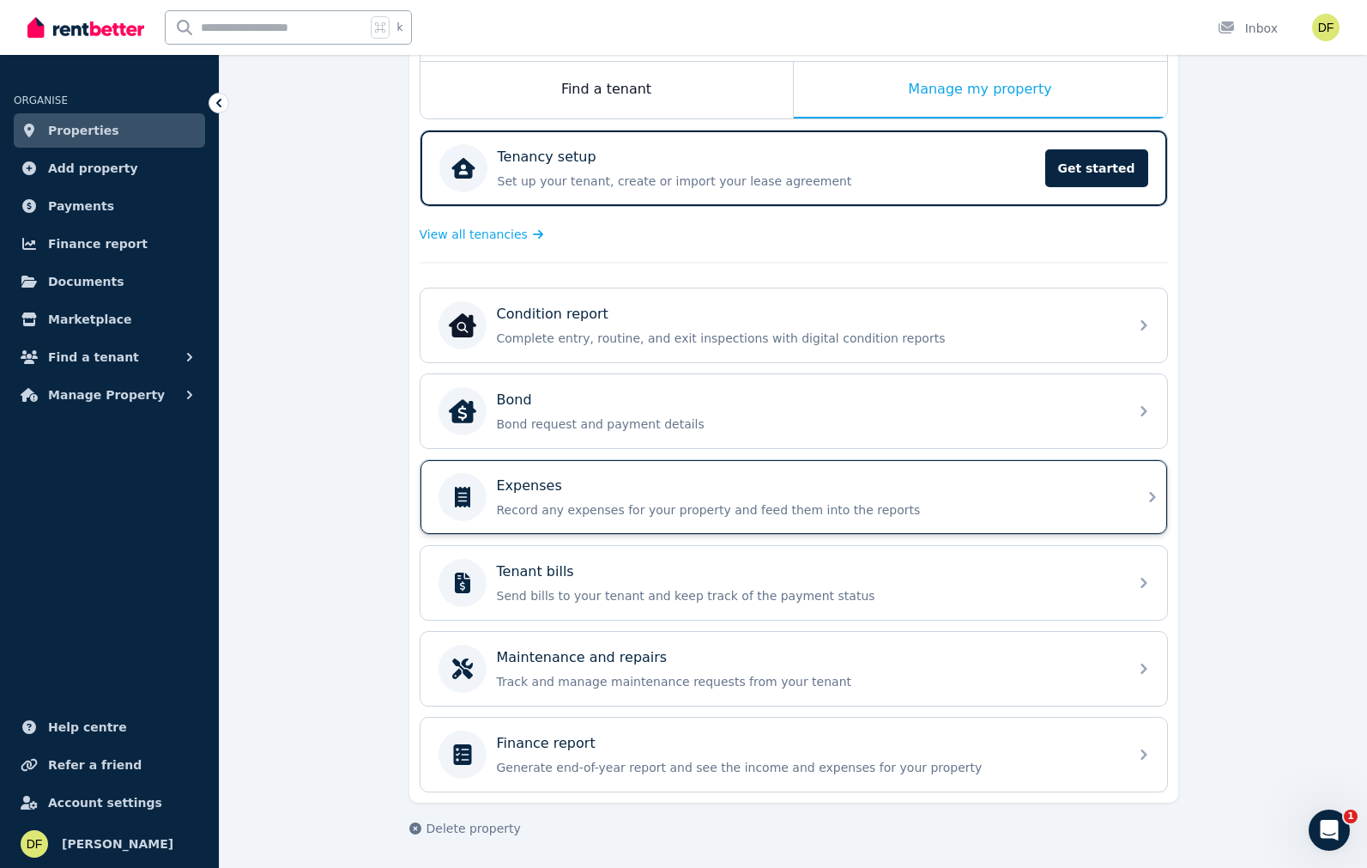
click at [902, 482] on div "Expenses" at bounding box center [807, 485] width 621 height 21
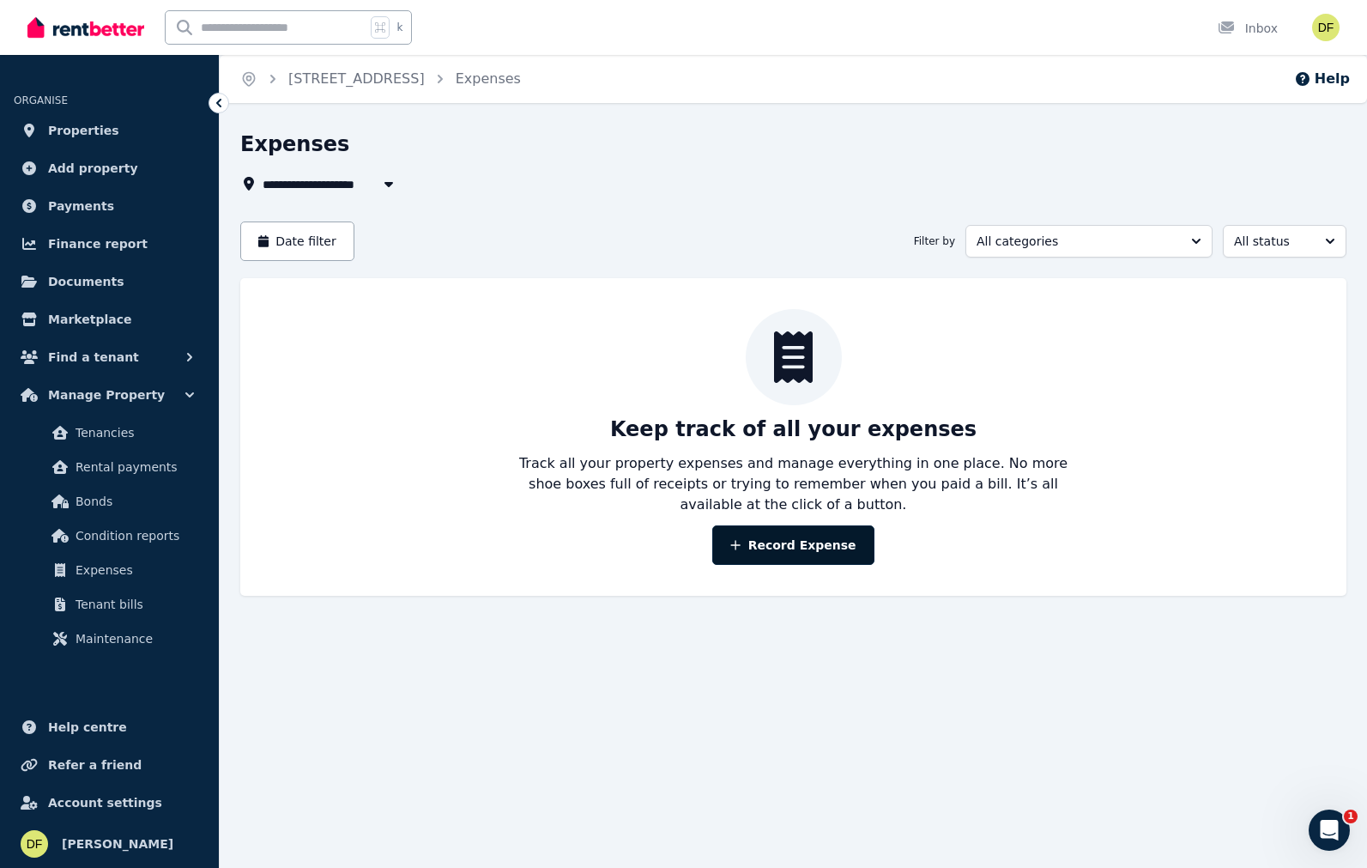
click at [822, 542] on button "Record Expense" at bounding box center [792, 544] width 161 height 39
select select "**********"
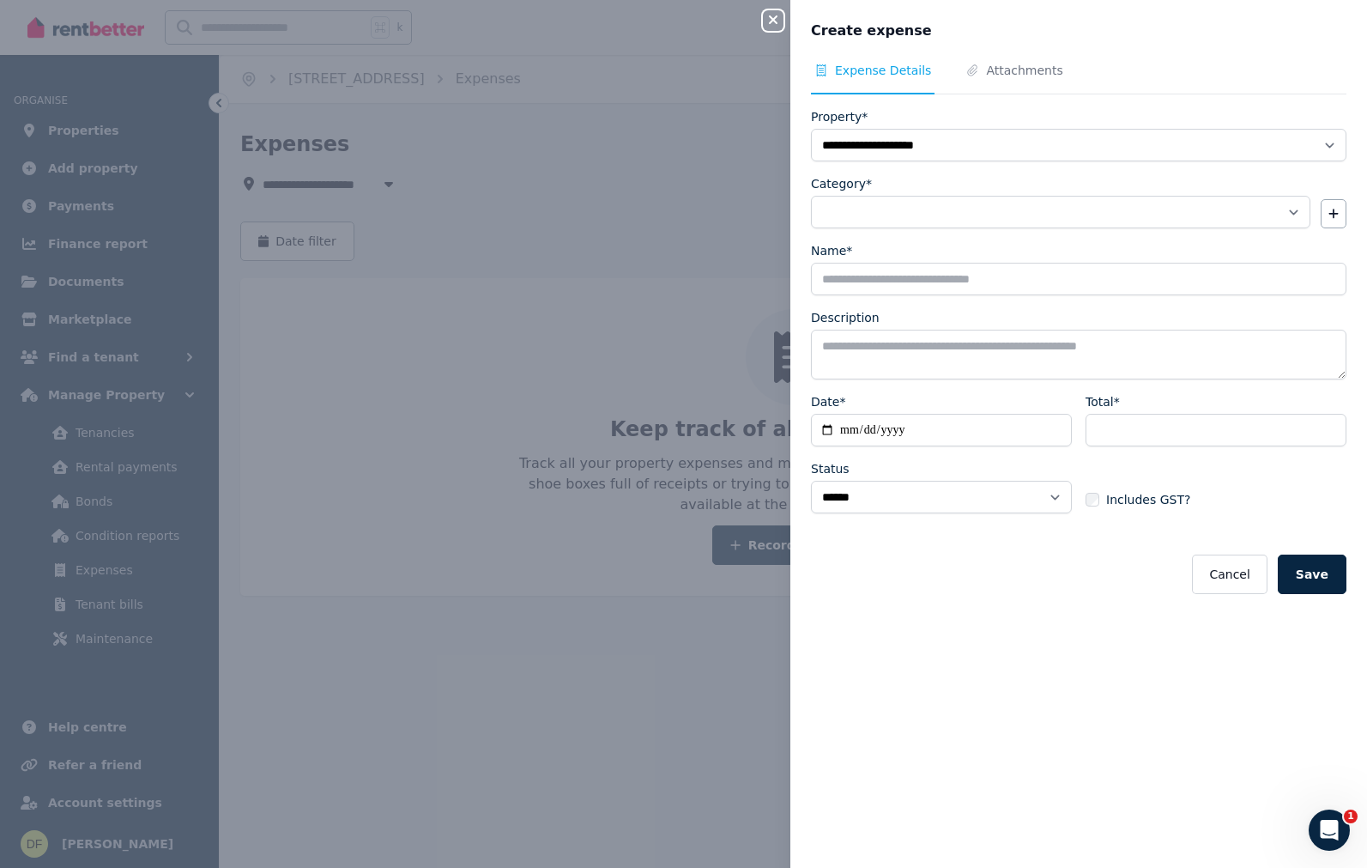
click at [608, 485] on div "**********" at bounding box center [683, 434] width 1367 height 868
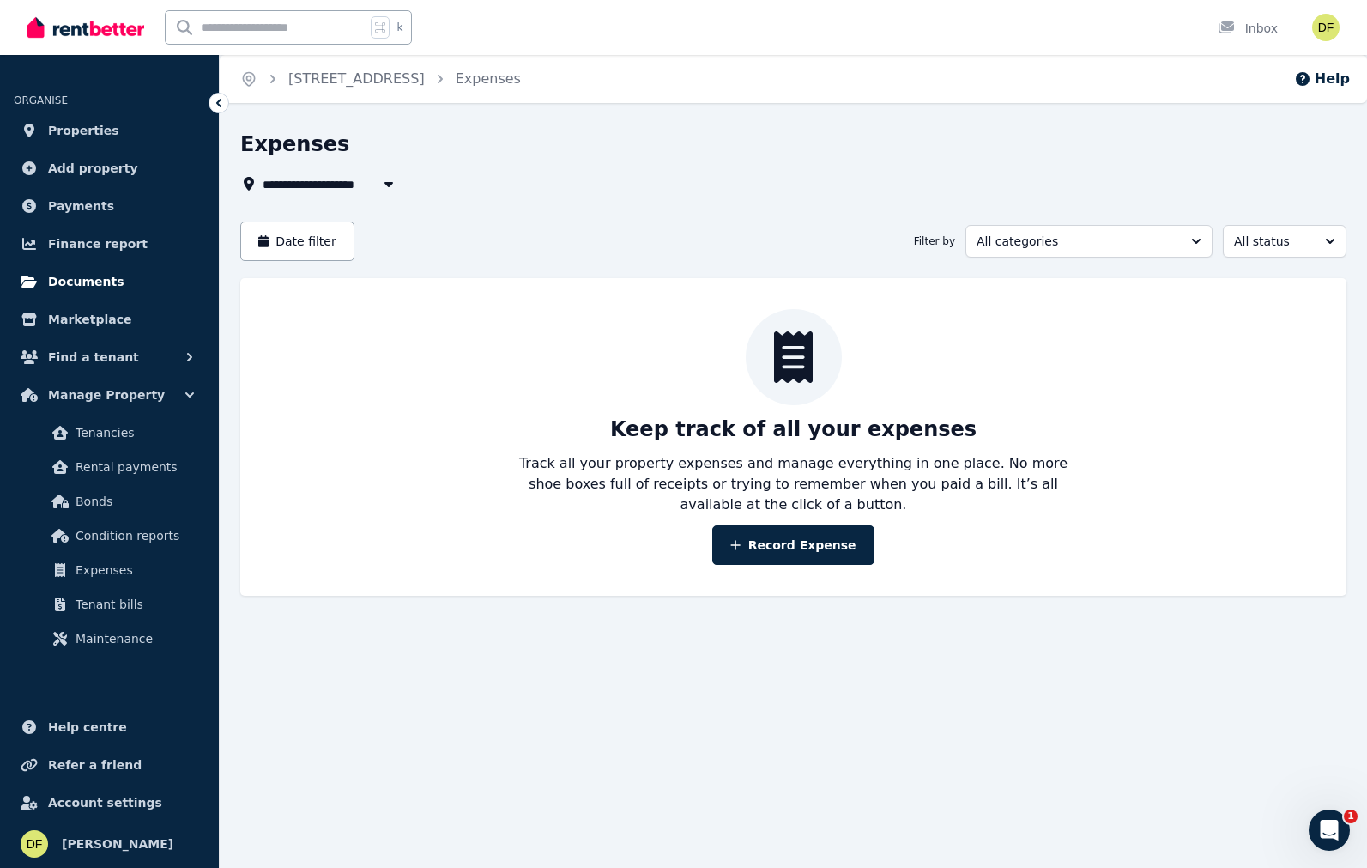
click at [108, 278] on span "Documents" at bounding box center [86, 281] width 76 height 21
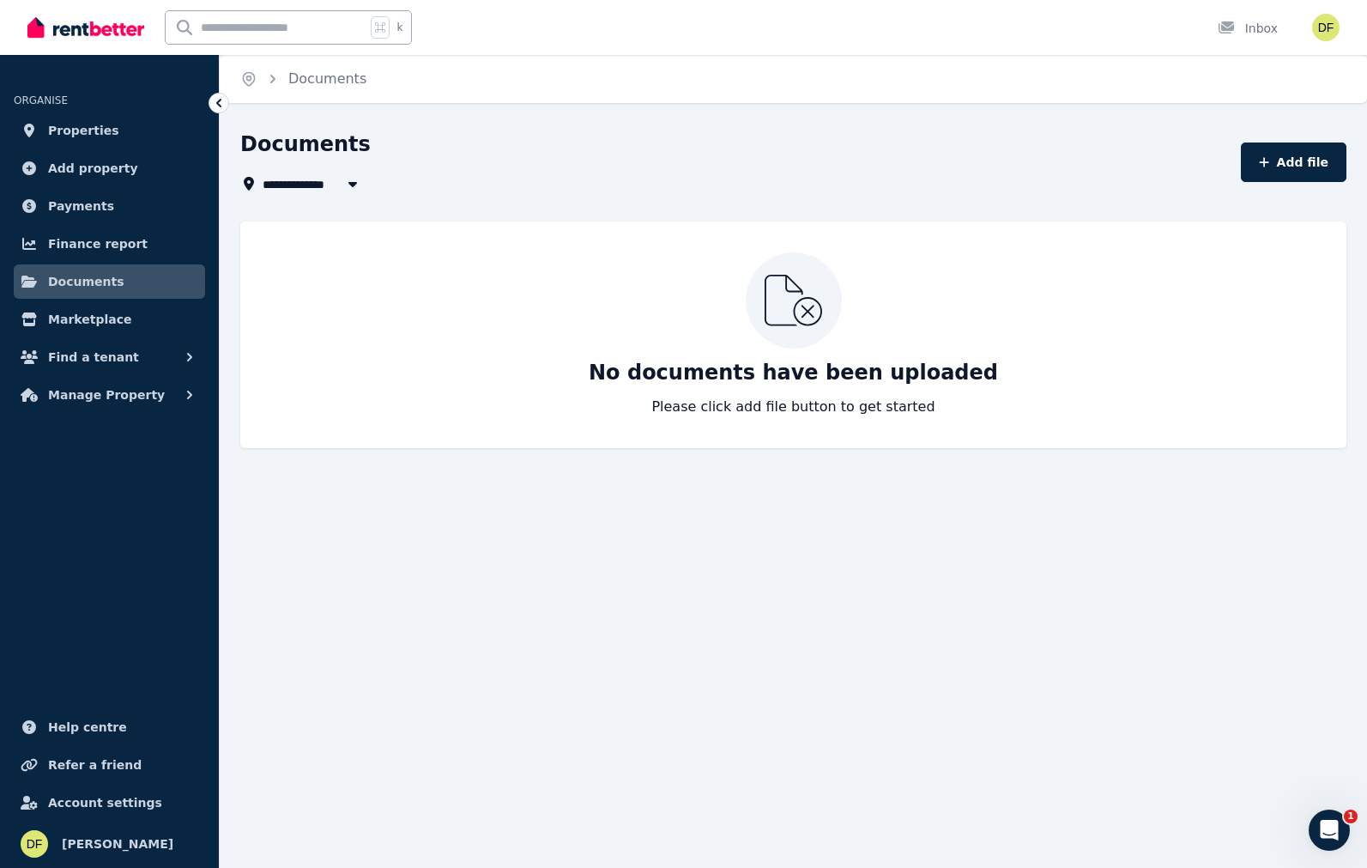
drag, startPoint x: 350, startPoint y: 608, endPoint x: 354, endPoint y: 593, distance: 15.8
click at [350, 608] on div "**********" at bounding box center [683, 434] width 1367 height 868
click at [121, 166] on span "Add property" at bounding box center [93, 168] width 90 height 21
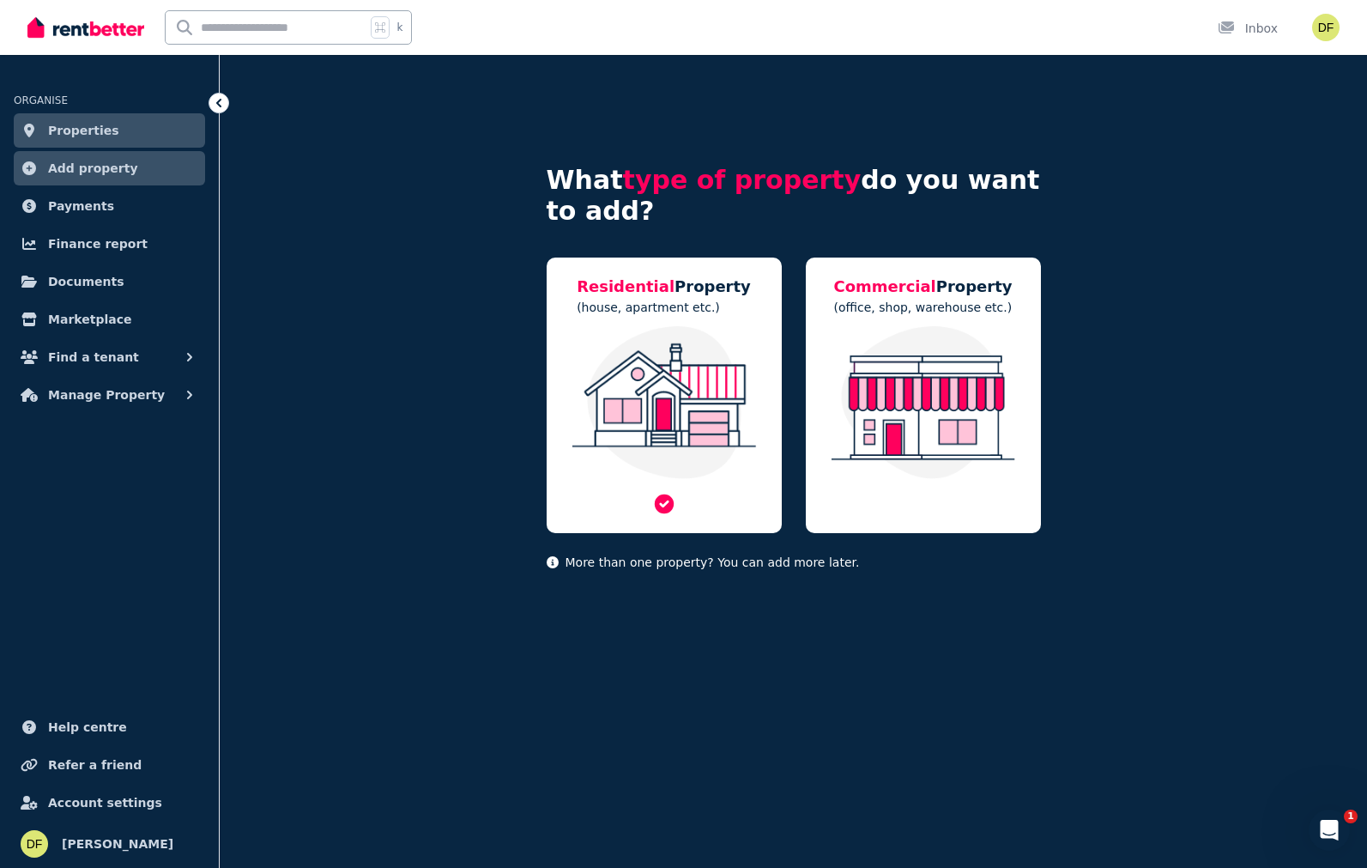
click at [674, 425] on img at bounding box center [664, 402] width 201 height 153
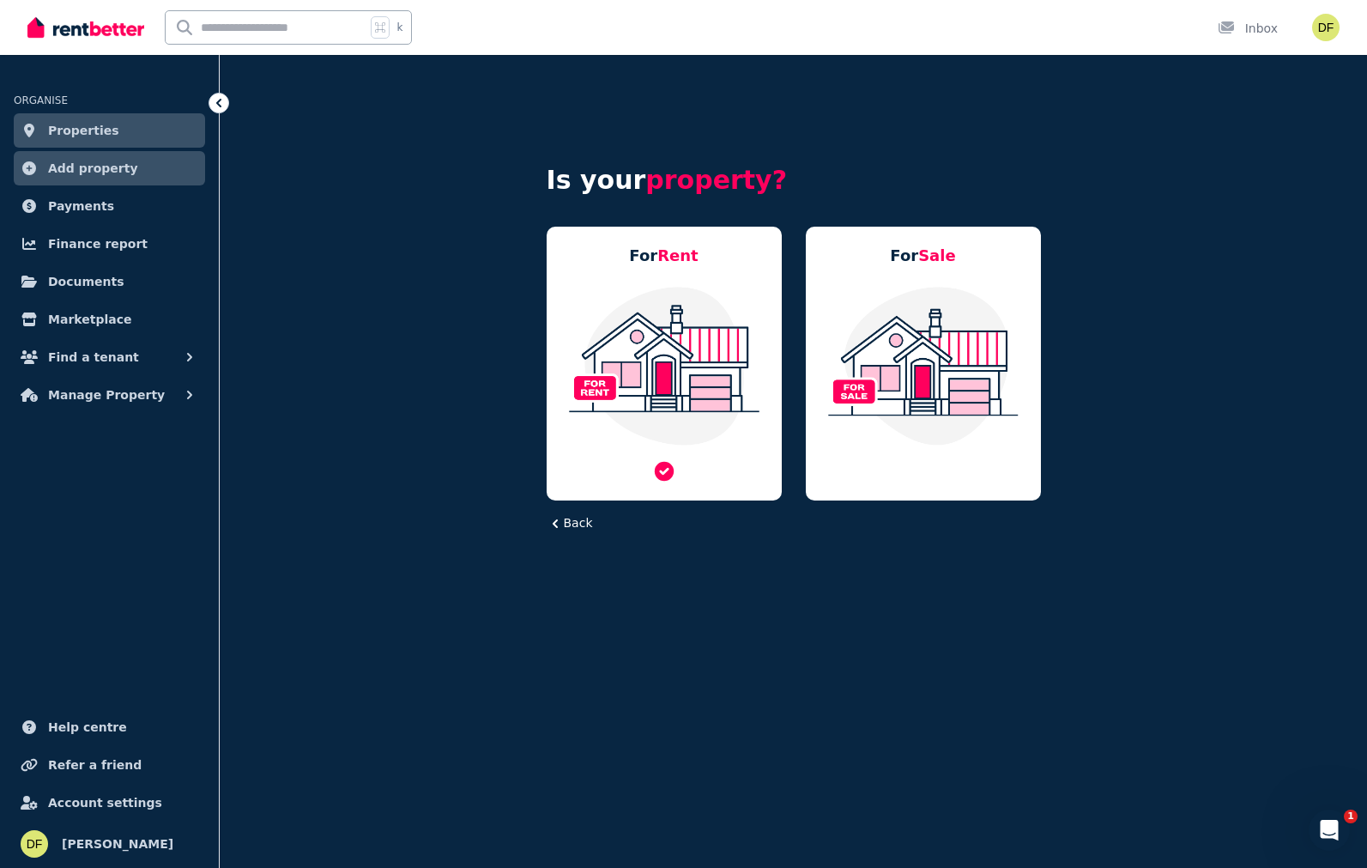
click at [734, 390] on img at bounding box center [664, 365] width 201 height 161
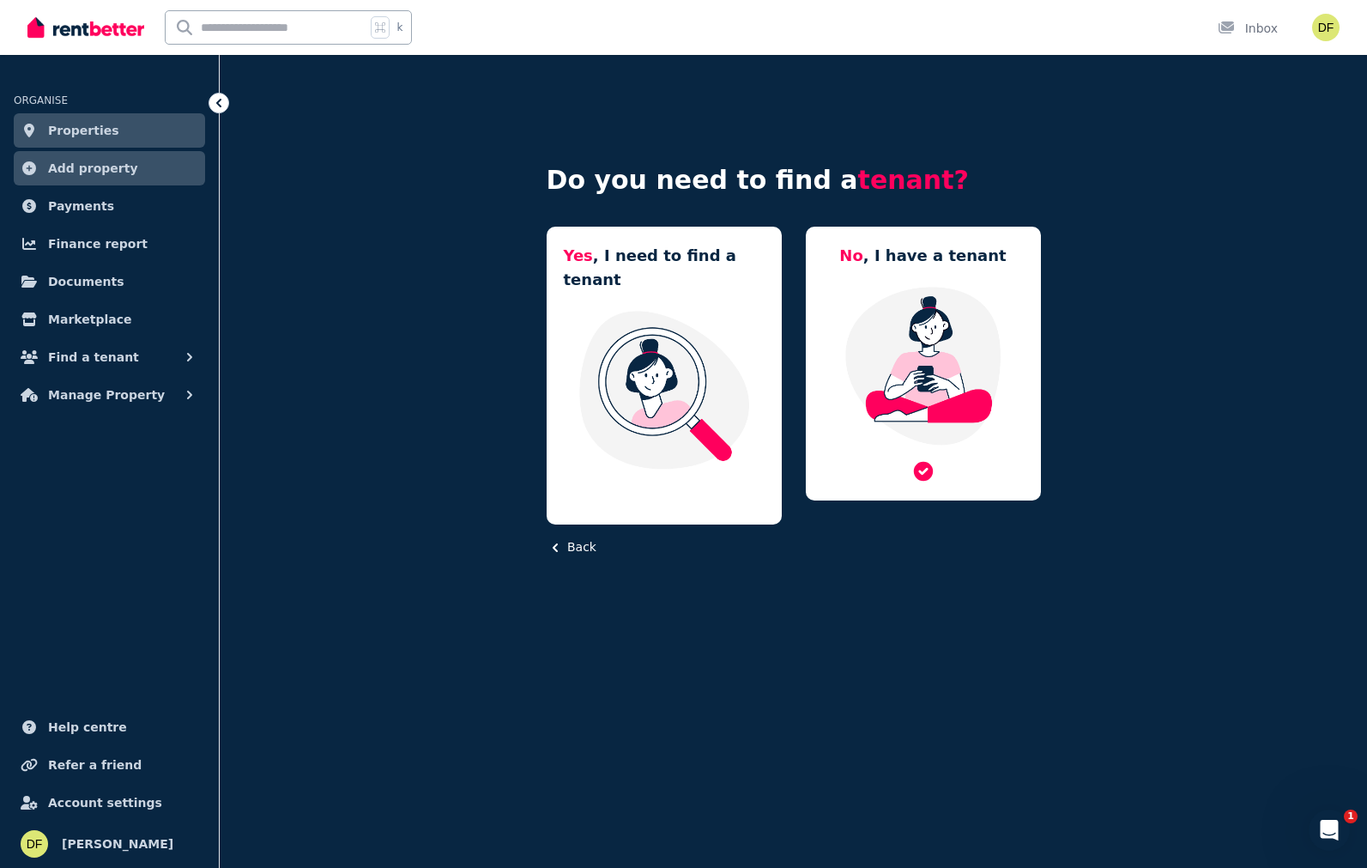
click at [923, 390] on img at bounding box center [923, 365] width 201 height 161
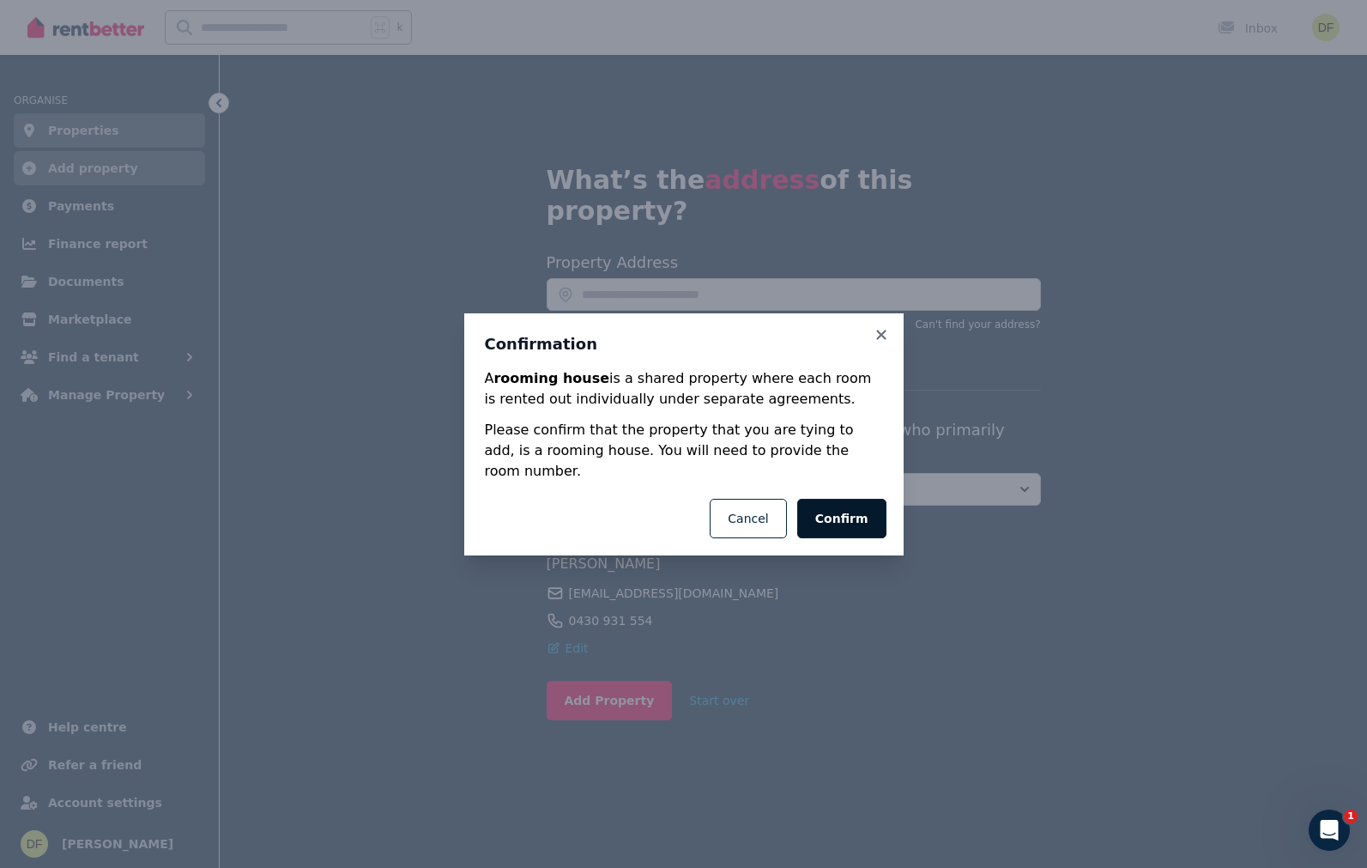
click at [855, 512] on button "Confirm" at bounding box center [841, 518] width 89 height 39
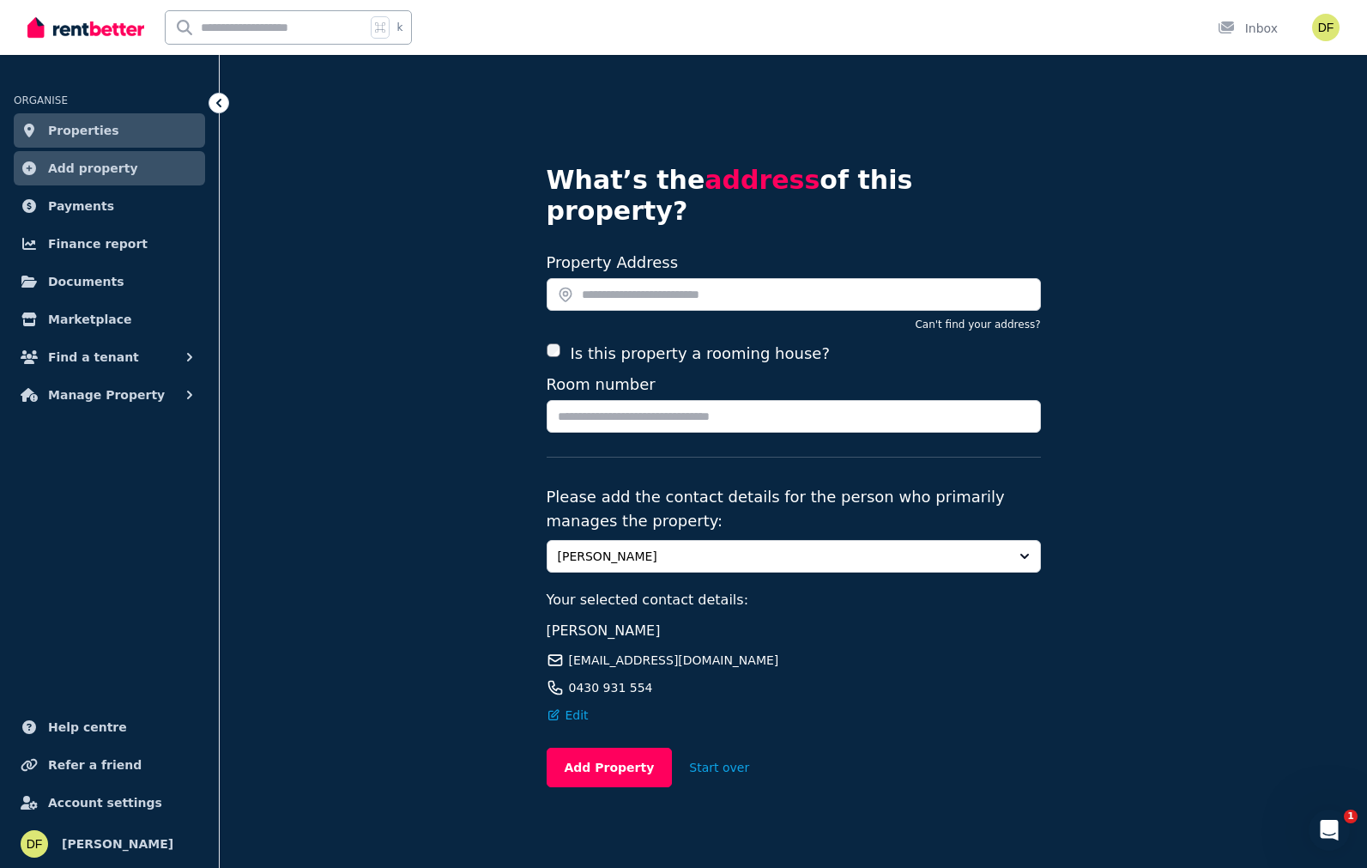
click at [579, 402] on div "Is this property a rooming house? Room number" at bounding box center [794, 400] width 494 height 116
click at [583, 400] on input "Room number" at bounding box center [794, 416] width 494 height 33
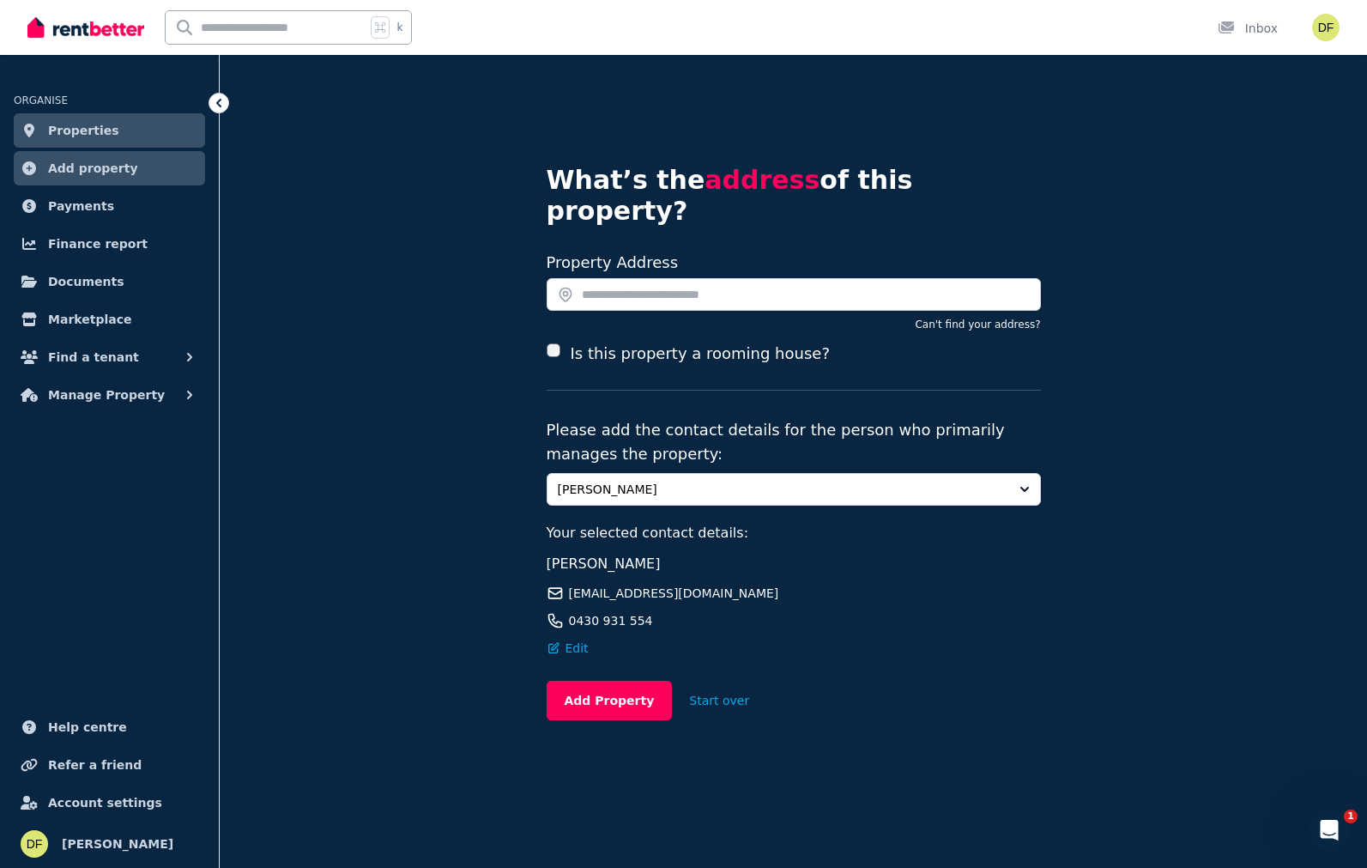
click at [491, 376] on div "What’s the address of this property? Search your address Property Address Can't…" at bounding box center [793, 435] width 1147 height 761
drag, startPoint x: 550, startPoint y: 179, endPoint x: 1090, endPoint y: 303, distance: 554.0
click at [1101, 303] on div "What’s the address of this property? Search your address Property Address Can't…" at bounding box center [793, 435] width 1147 height 761
click at [983, 318] on button "Can't find your address?" at bounding box center [977, 325] width 125 height 14
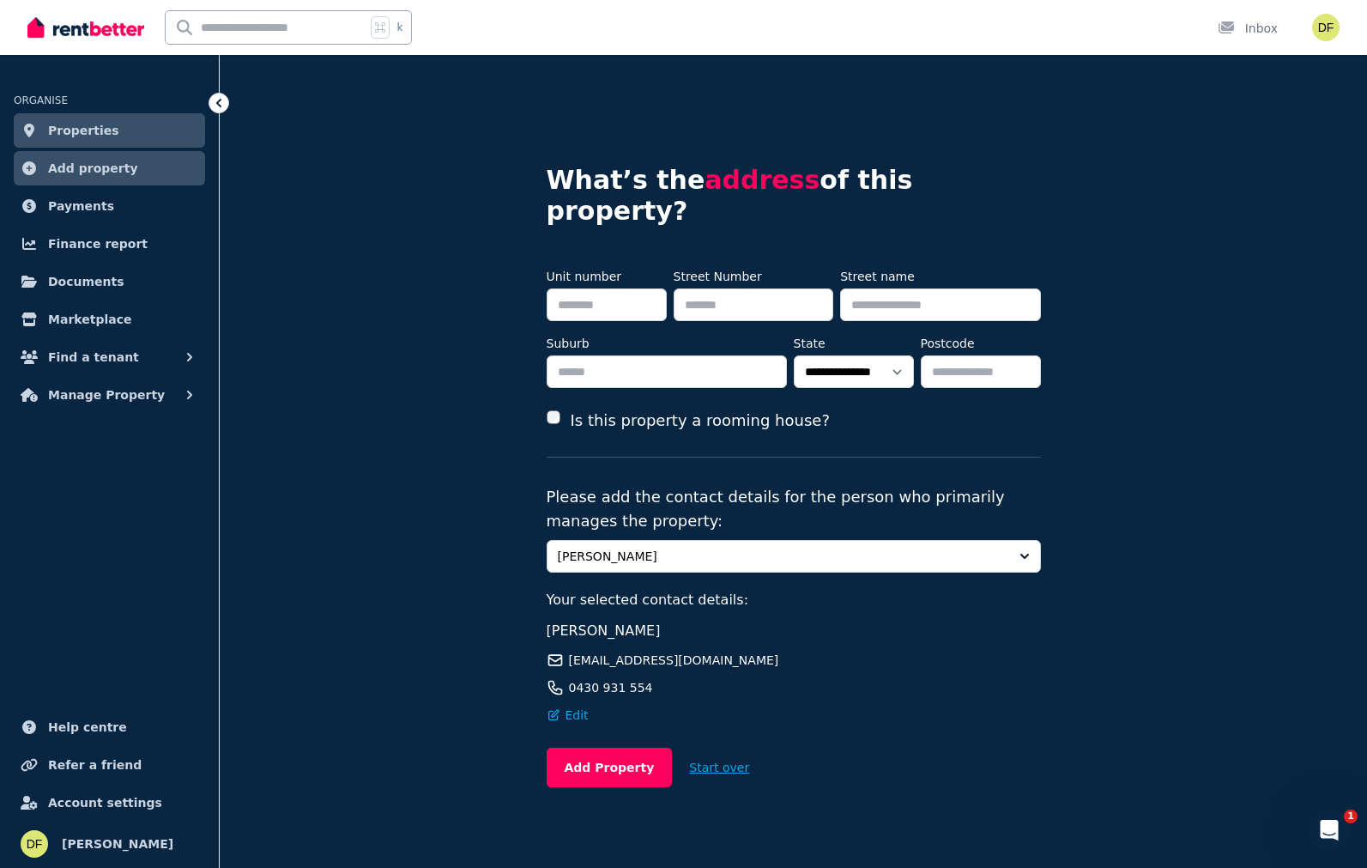
click at [702, 748] on button "Start over" at bounding box center [719, 767] width 94 height 38
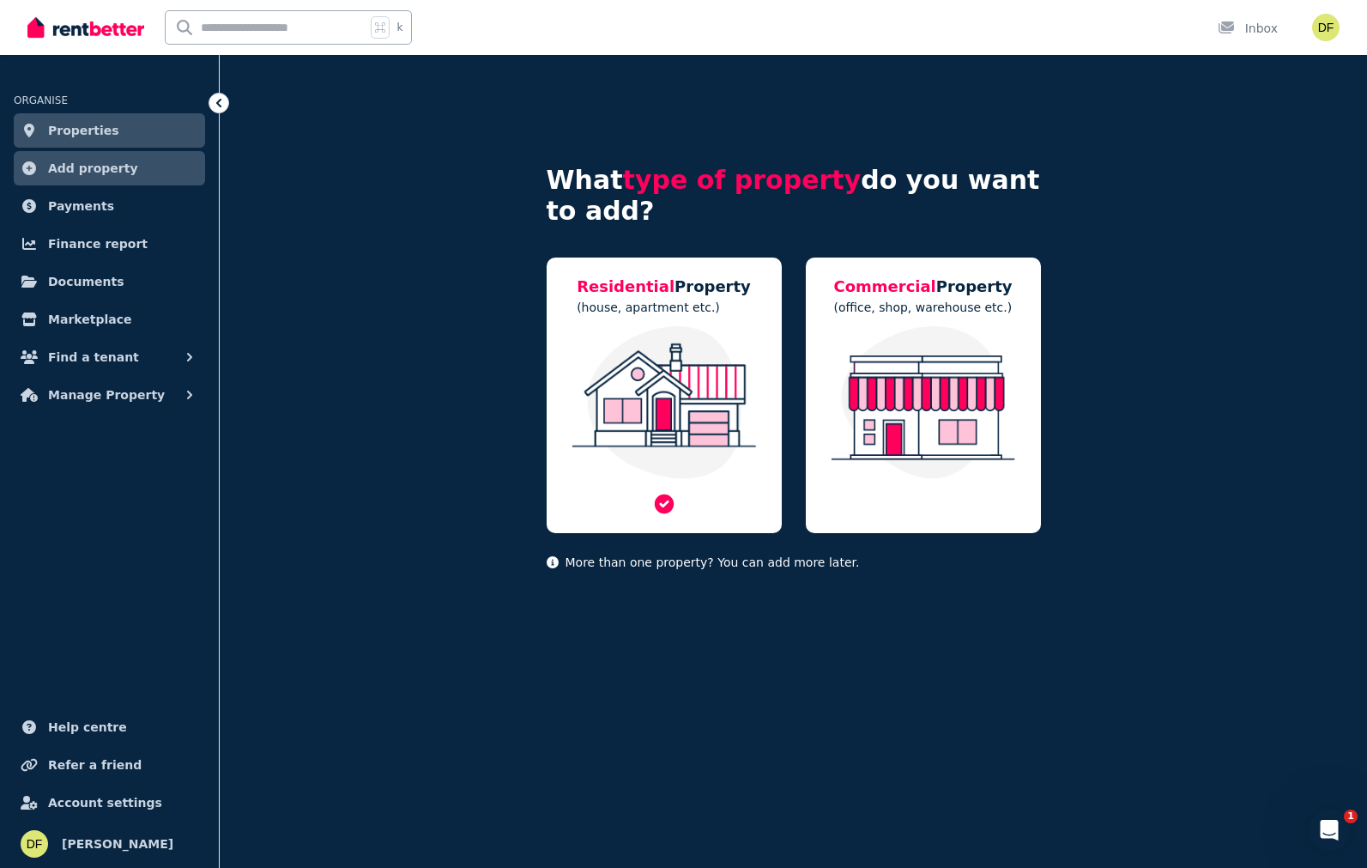
click at [699, 397] on img at bounding box center [664, 402] width 201 height 153
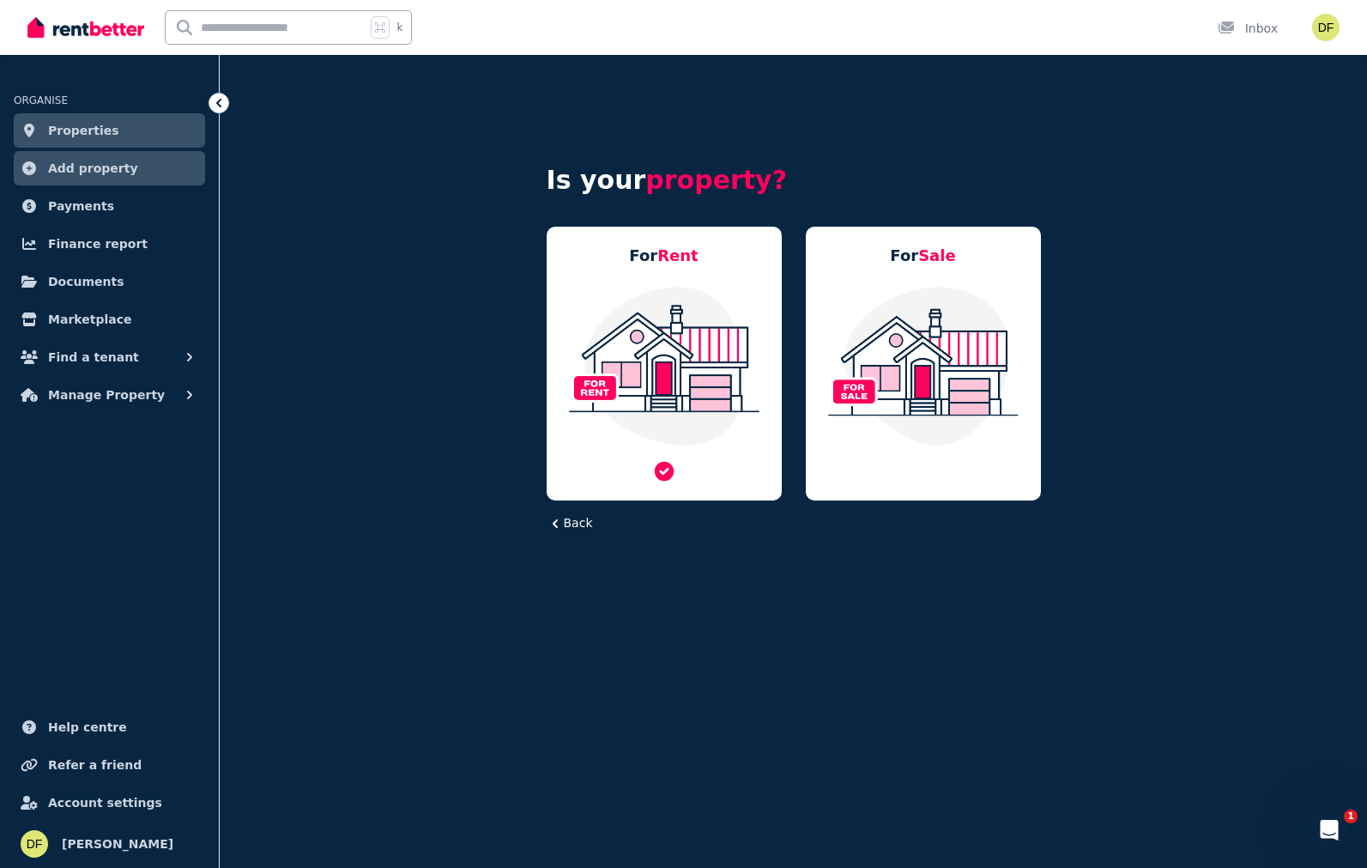
click at [723, 343] on img at bounding box center [664, 365] width 201 height 161
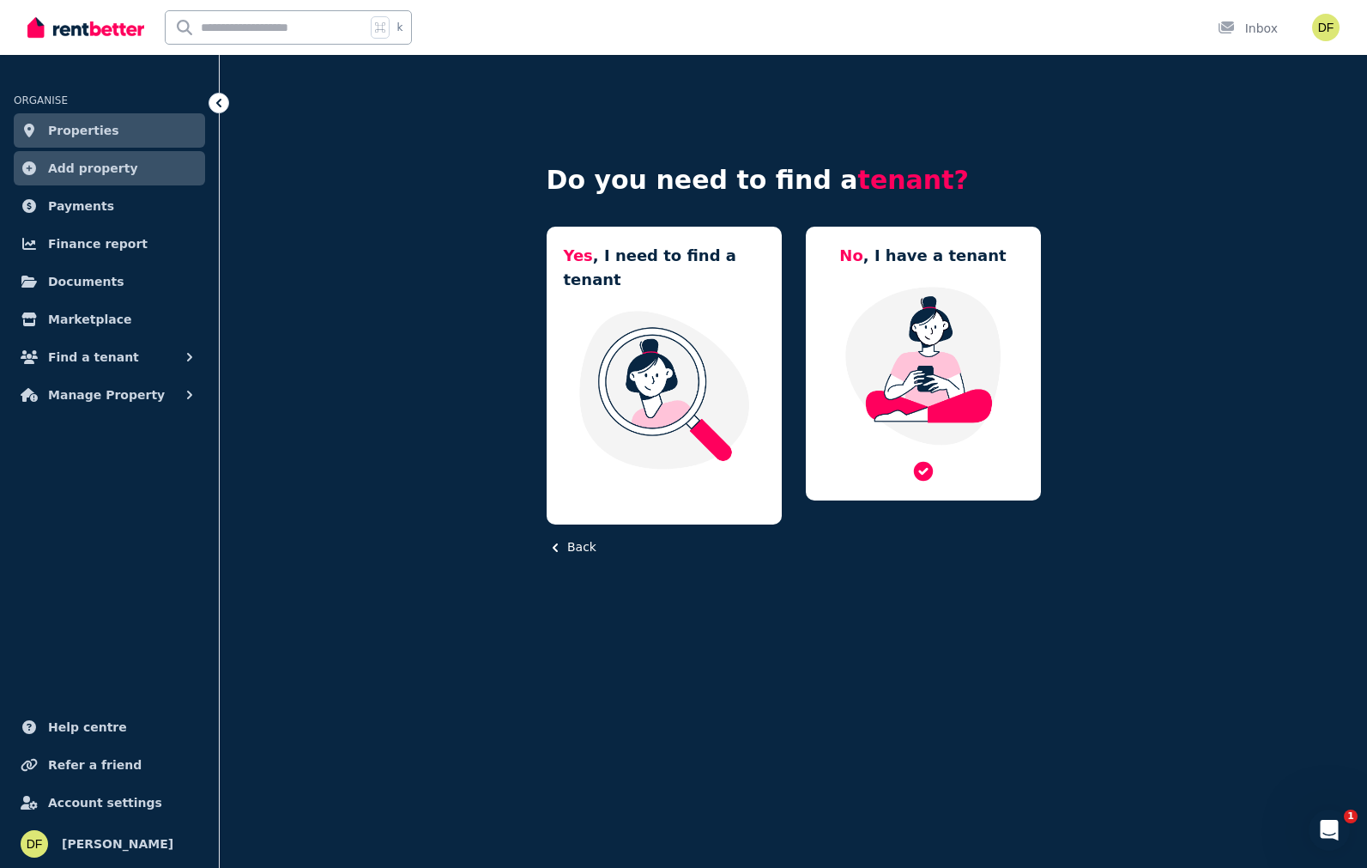
click at [917, 328] on img at bounding box center [923, 365] width 201 height 161
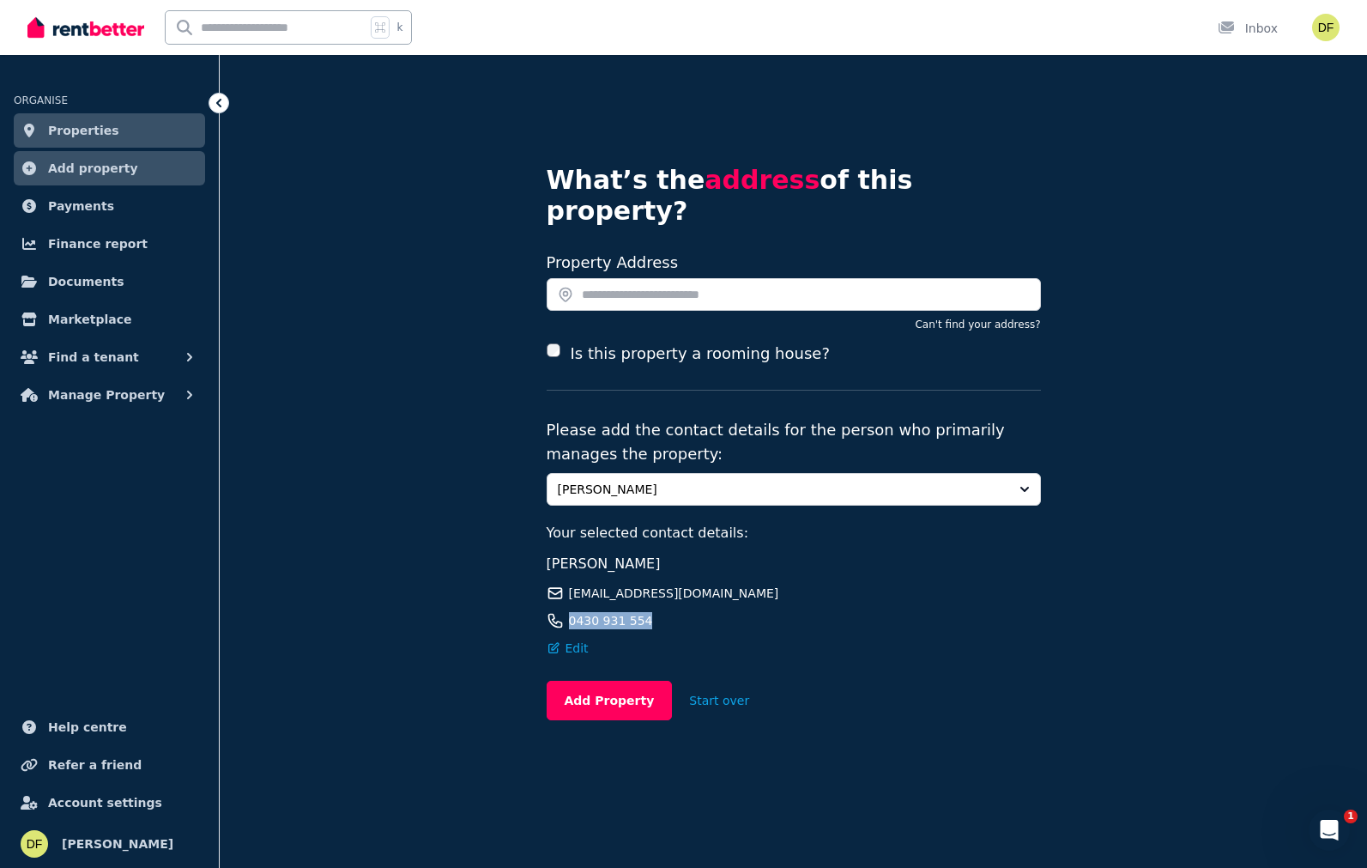
drag, startPoint x: 549, startPoint y: 178, endPoint x: 778, endPoint y: 639, distance: 515.0
click at [778, 639] on div "What’s the address of this property? Search your address Property Address Can't…" at bounding box center [794, 463] width 494 height 706
click at [708, 681] on button "Start over" at bounding box center [719, 700] width 94 height 38
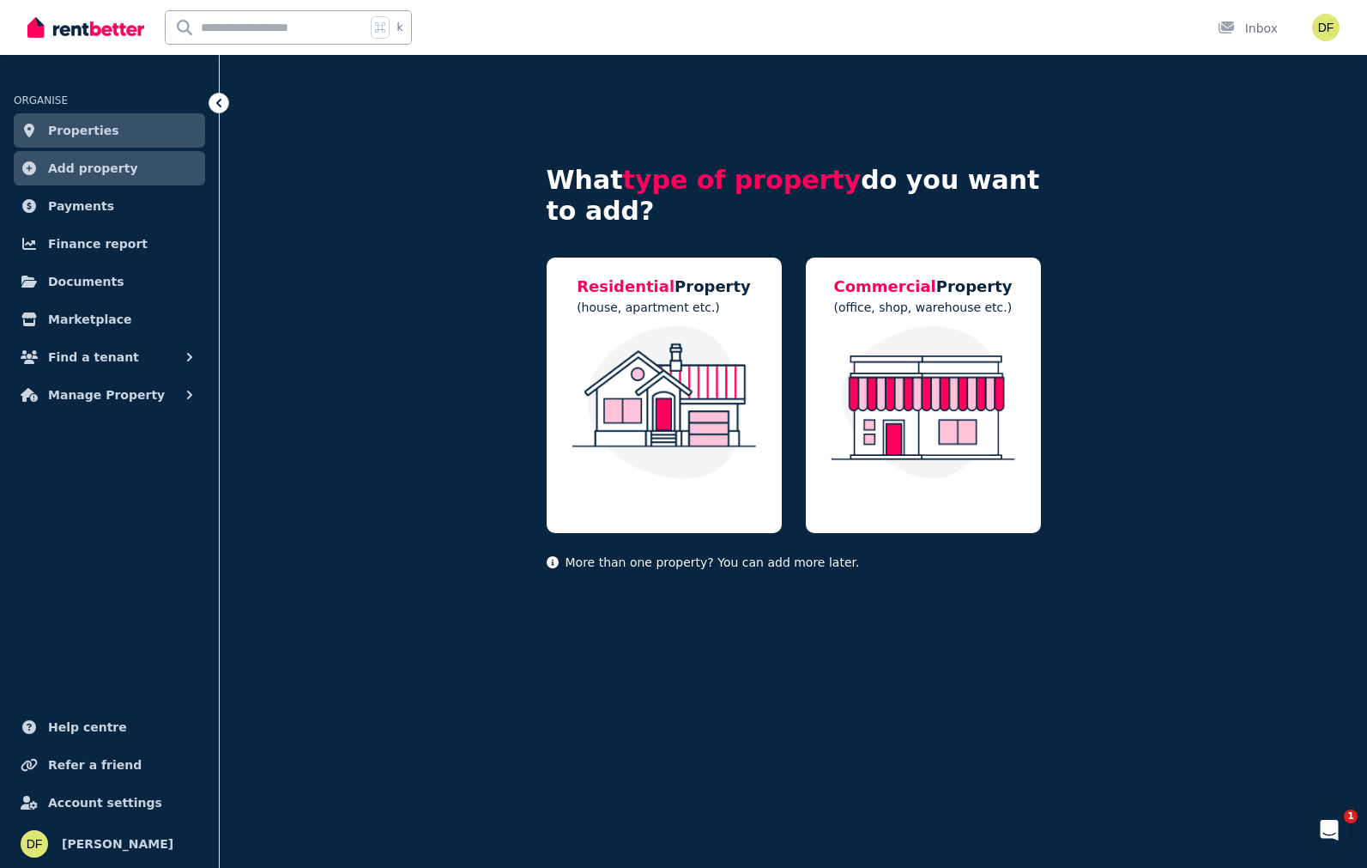
click at [129, 124] on link "Properties" at bounding box center [109, 130] width 191 height 34
